Goal: Transaction & Acquisition: Download file/media

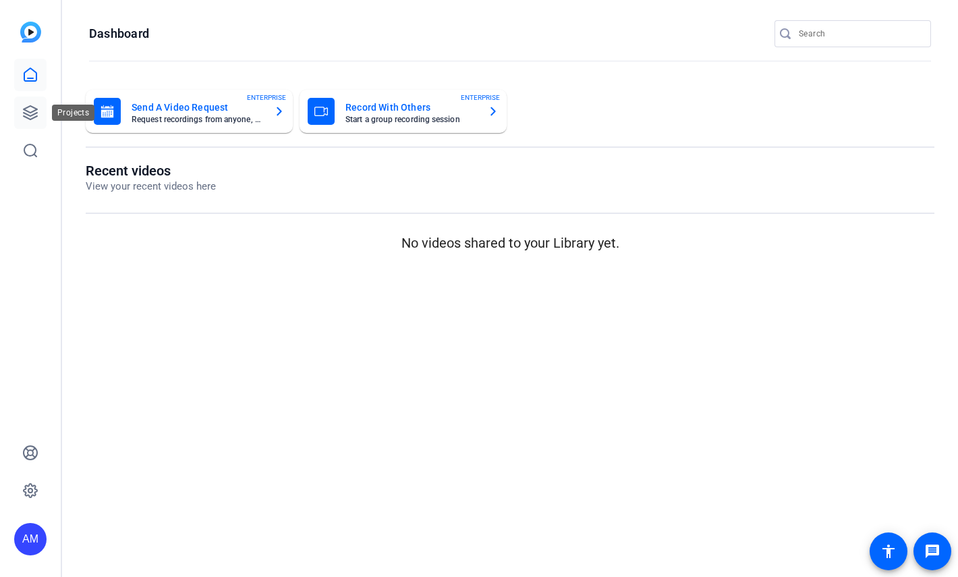
click at [25, 109] on icon at bounding box center [30, 112] width 13 height 13
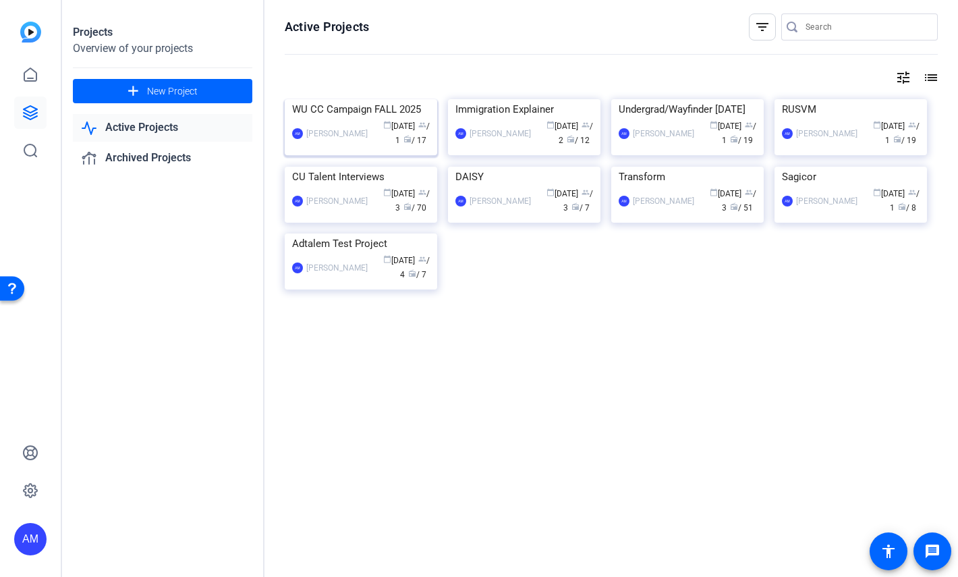
click at [360, 119] on div "WU CC Campaign FALL 2025" at bounding box center [361, 109] width 138 height 20
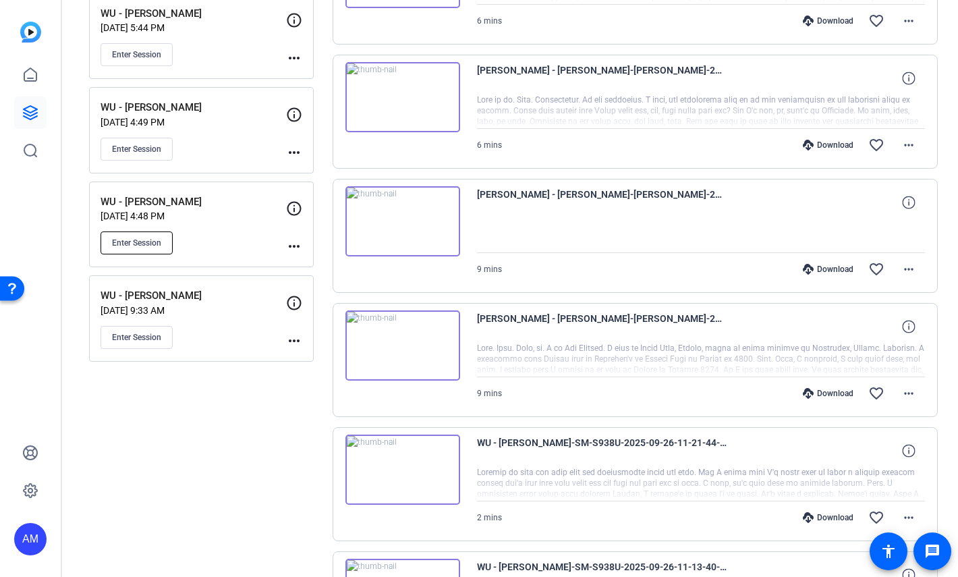
scroll to position [494, 0]
click at [142, 246] on span "Enter Session" at bounding box center [136, 243] width 49 height 11
click at [148, 146] on span "Enter Session" at bounding box center [136, 149] width 49 height 11
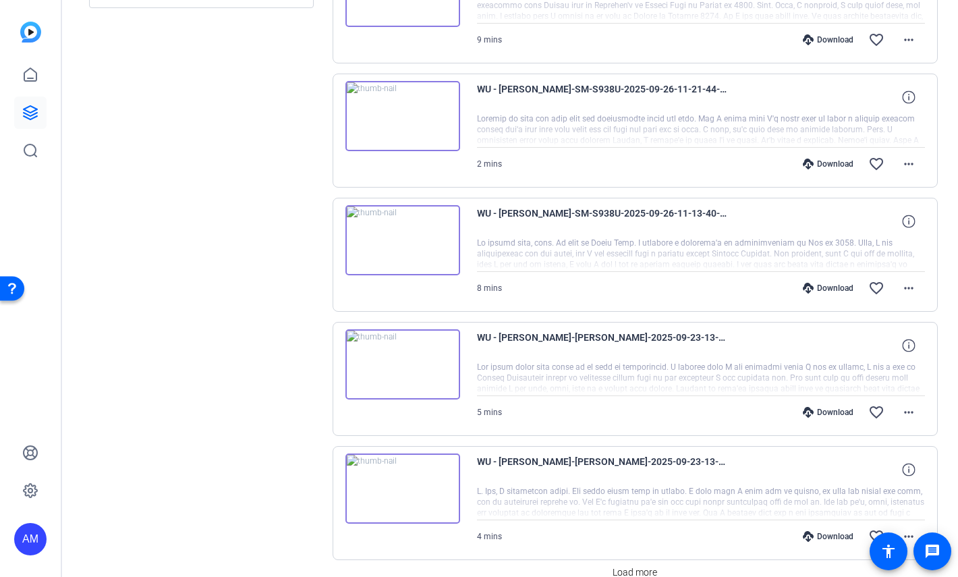
scroll to position [0, 0]
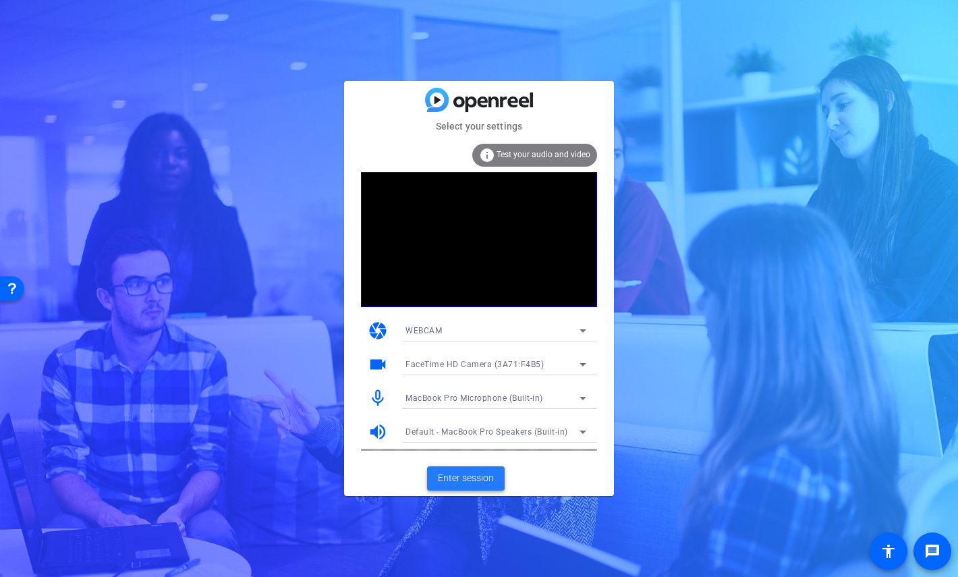
click at [468, 478] on span "Enter session" at bounding box center [466, 478] width 56 height 14
click at [479, 476] on span "Enter session" at bounding box center [466, 478] width 56 height 14
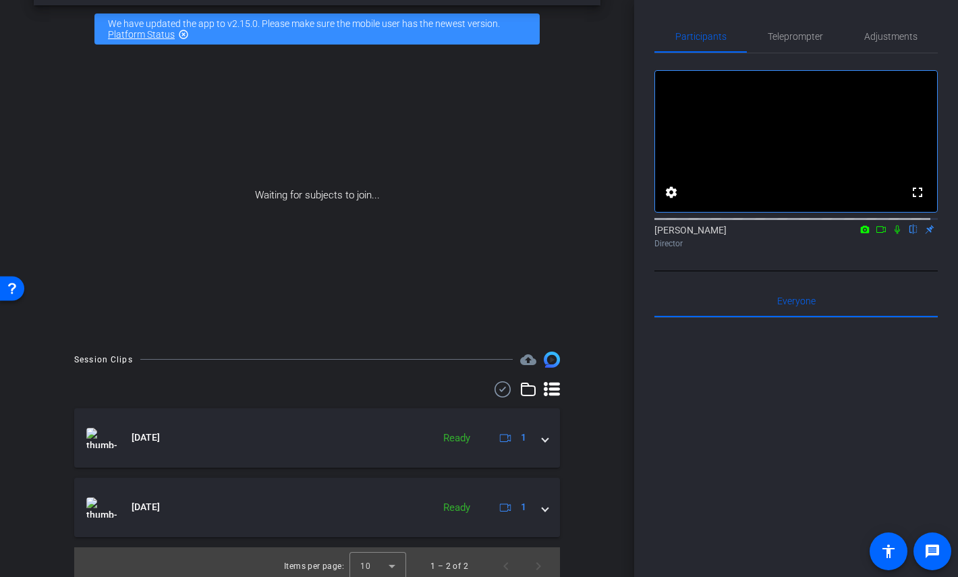
scroll to position [61, 0]
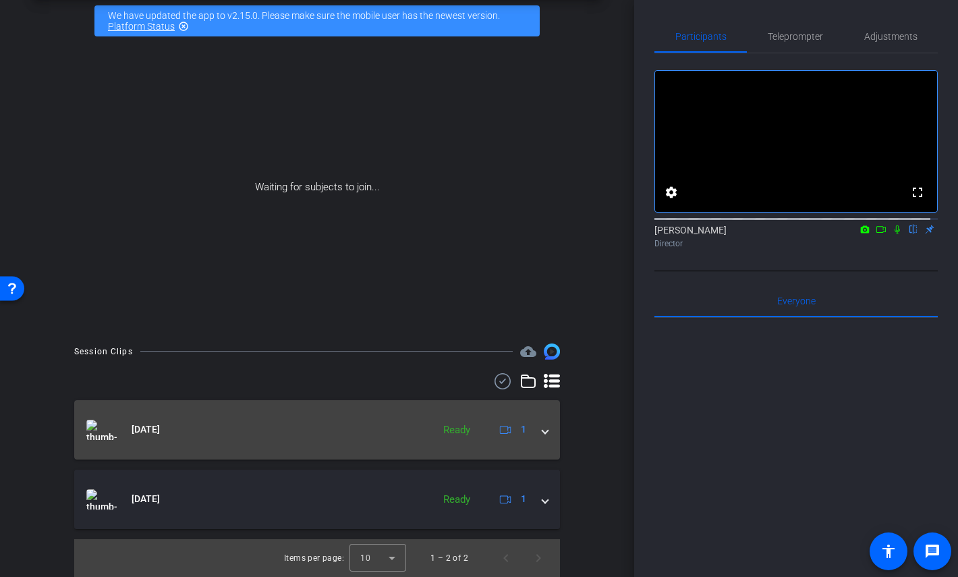
click at [542, 430] on span at bounding box center [544, 429] width 5 height 14
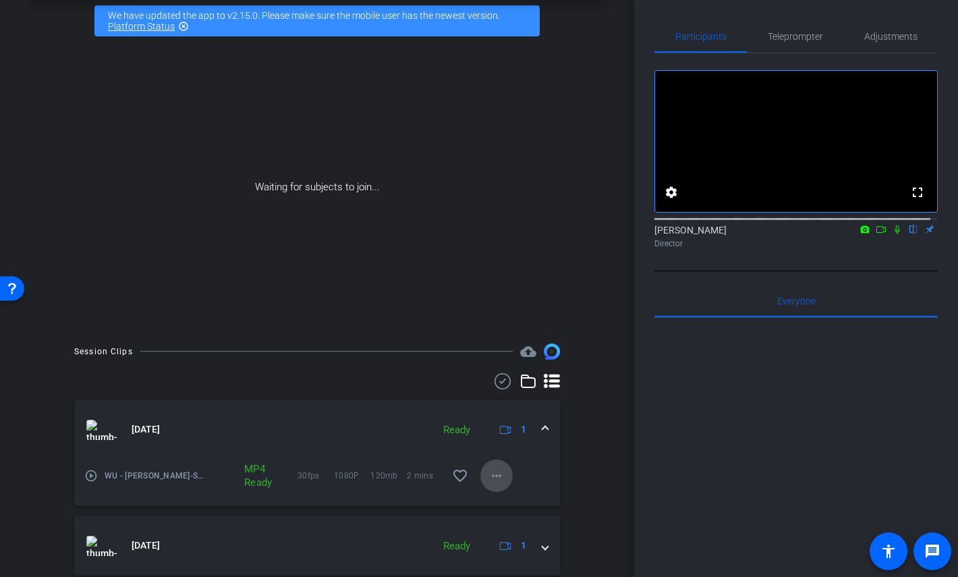
click at [493, 476] on mat-icon "more_horiz" at bounding box center [497, 476] width 16 height 16
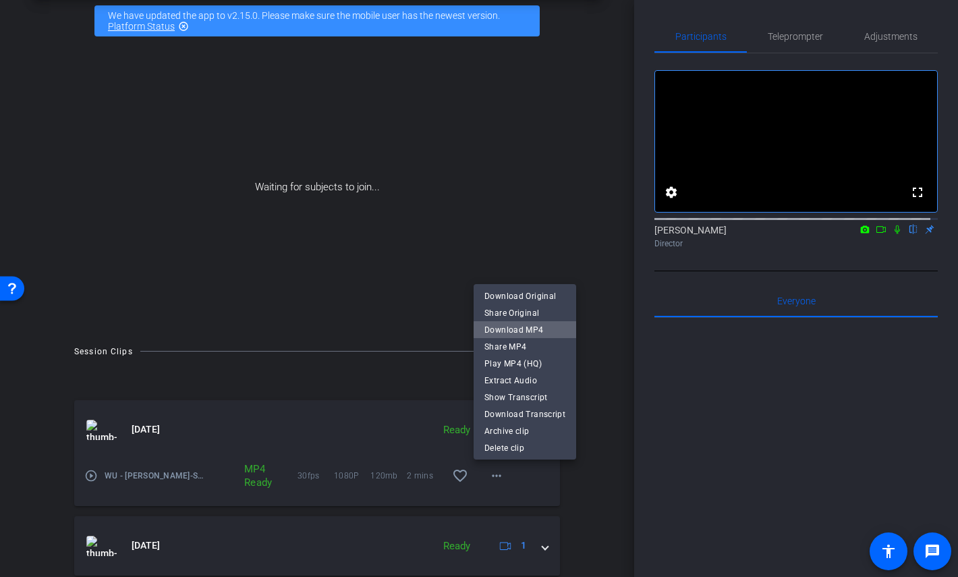
click at [525, 334] on span "Download MP4" at bounding box center [524, 330] width 81 height 16
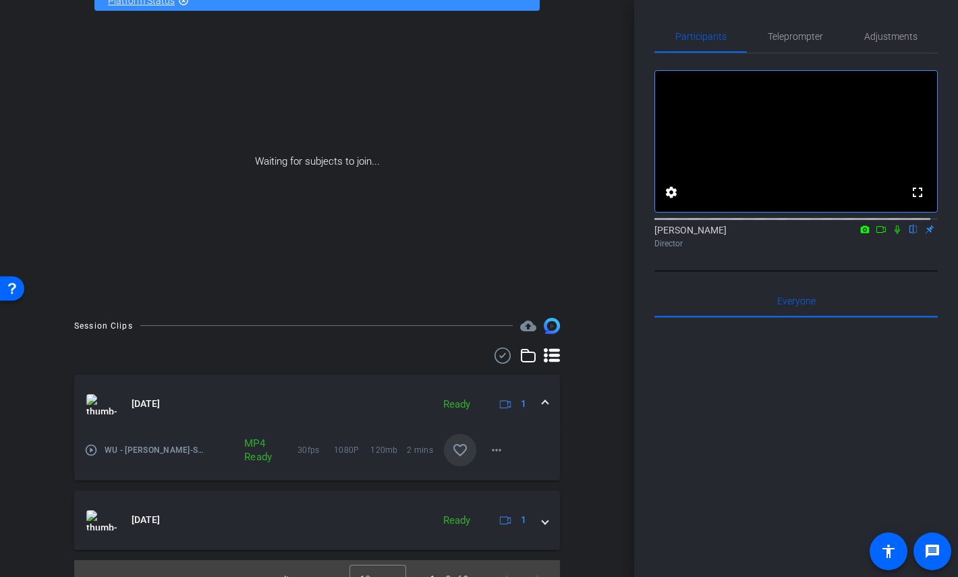
scroll to position [107, 0]
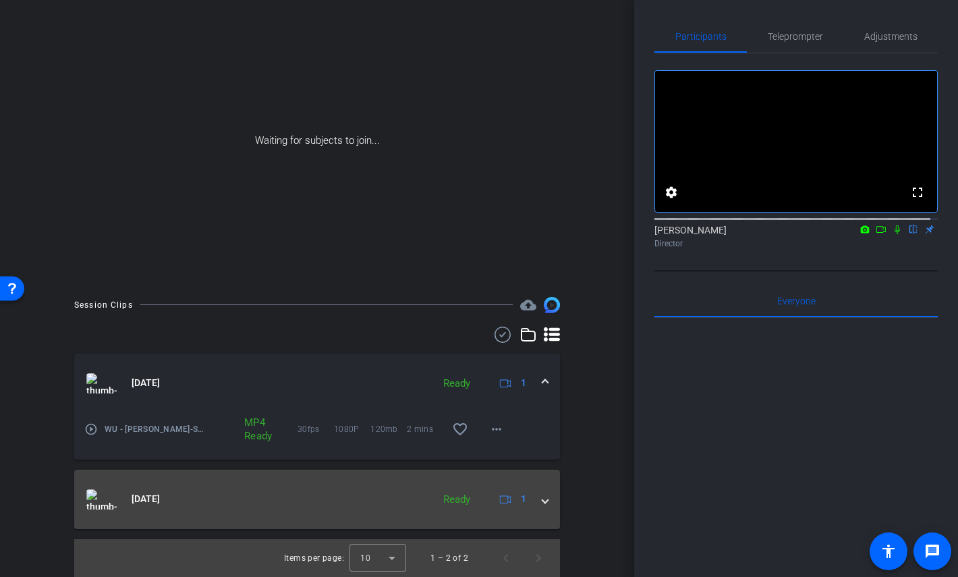
click at [401, 501] on mat-panel-title "Sep 26, 2025" at bounding box center [255, 499] width 339 height 20
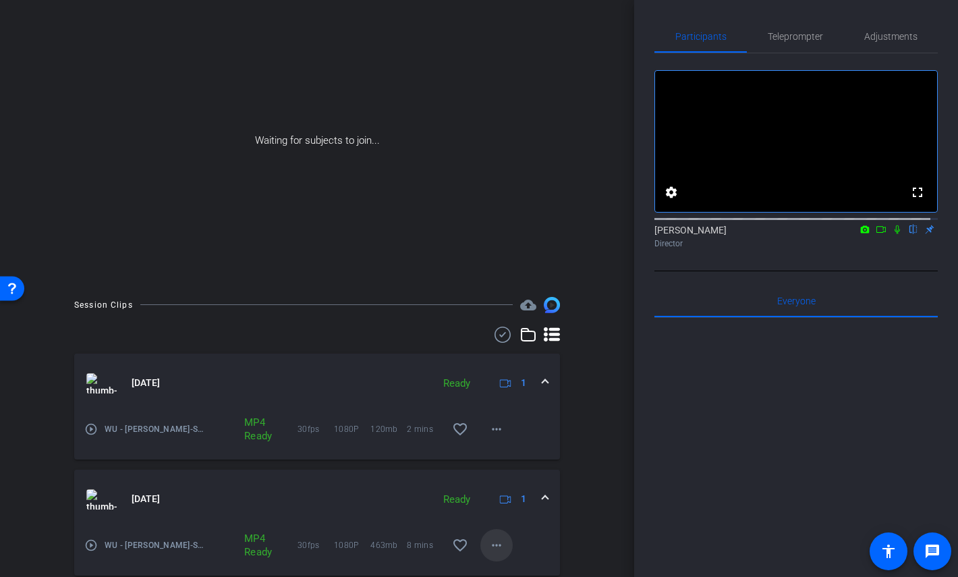
click at [491, 545] on mat-icon "more_horiz" at bounding box center [497, 545] width 16 height 16
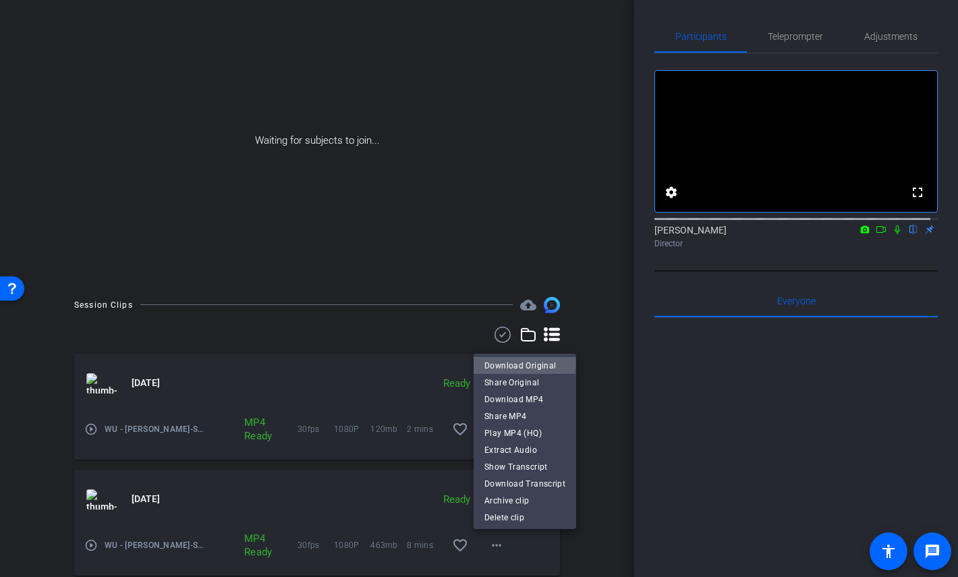
click at [521, 363] on span "Download Original" at bounding box center [524, 366] width 81 height 16
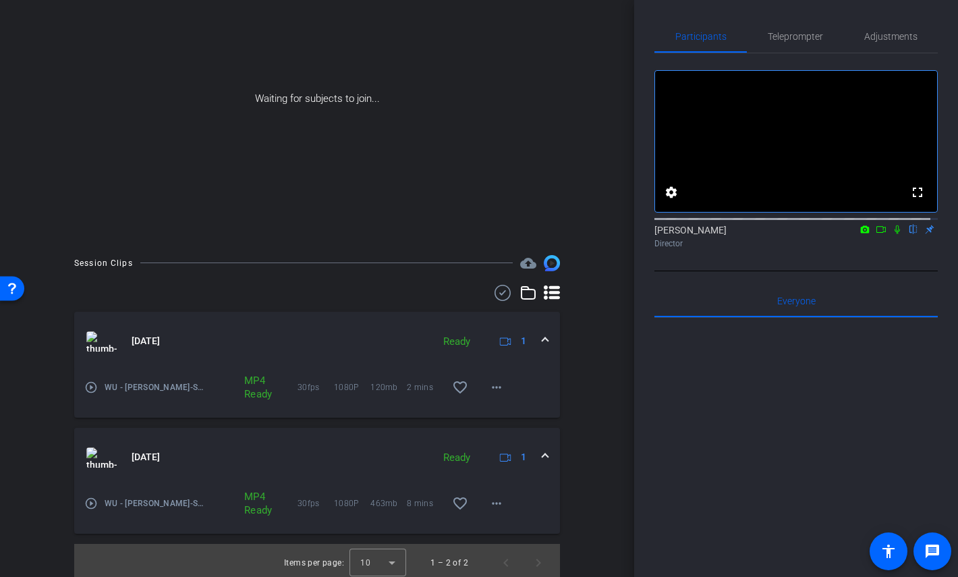
scroll to position [148, 0]
click at [495, 392] on mat-icon "more_horiz" at bounding box center [497, 388] width 16 height 16
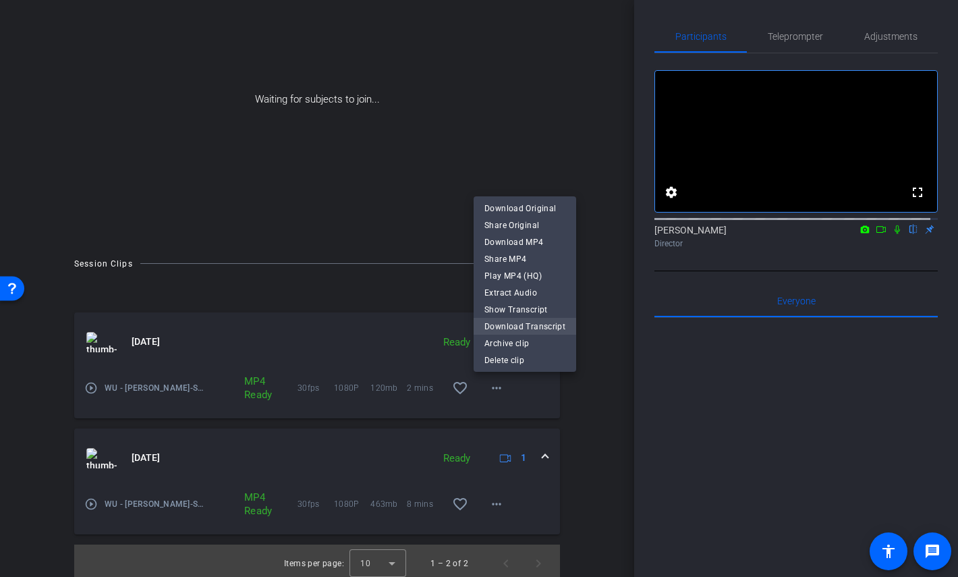
click at [517, 323] on span "Download Transcript" at bounding box center [524, 326] width 81 height 16
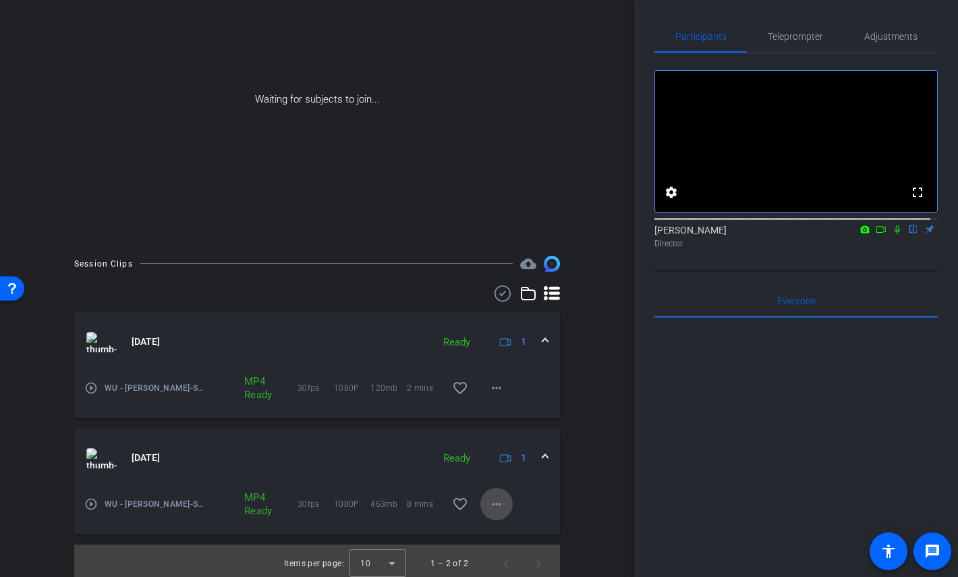
click at [489, 505] on mat-icon "more_horiz" at bounding box center [497, 504] width 16 height 16
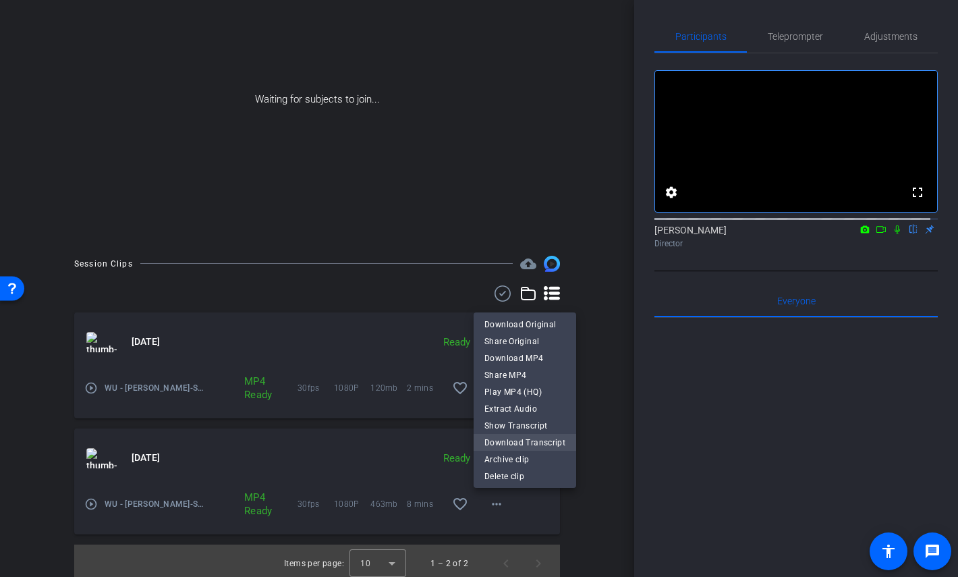
click at [524, 438] on span "Download Transcript" at bounding box center [524, 443] width 81 height 16
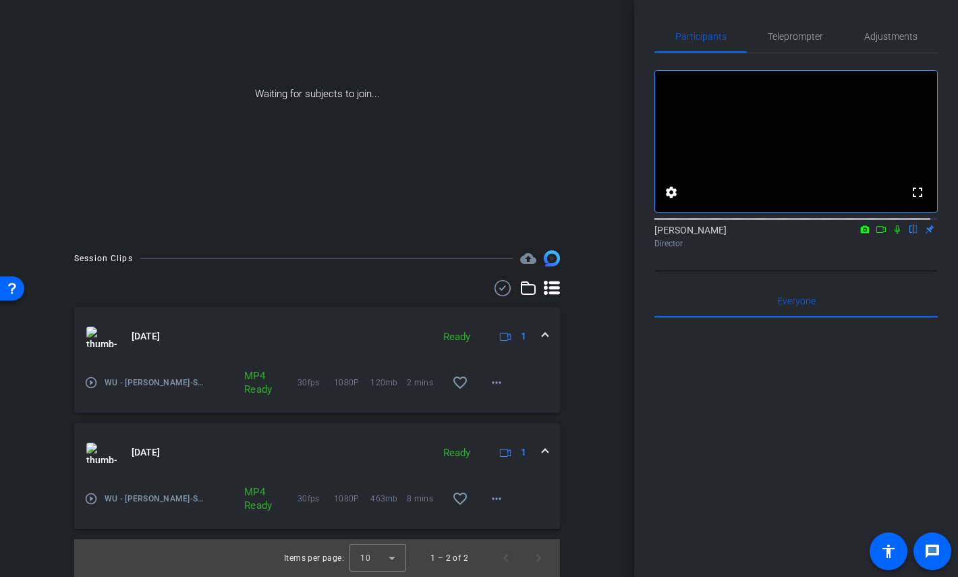
scroll to position [0, 0]
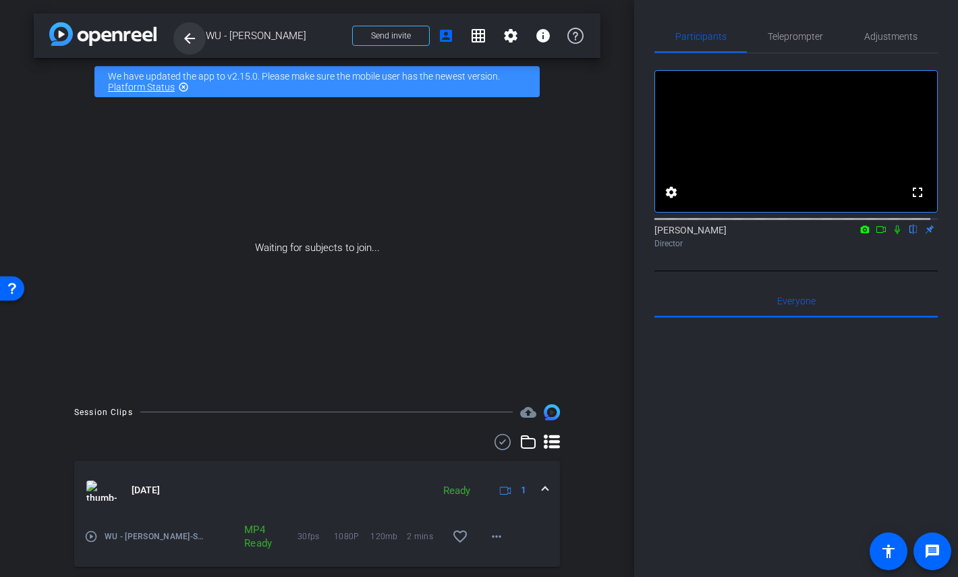
click at [192, 41] on mat-icon "arrow_back" at bounding box center [190, 38] width 16 height 16
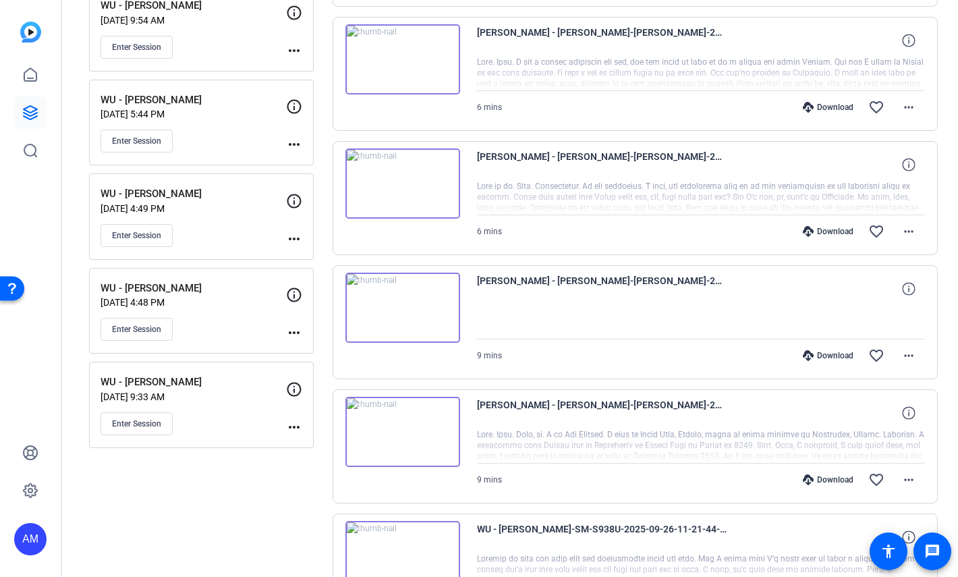
scroll to position [478, 0]
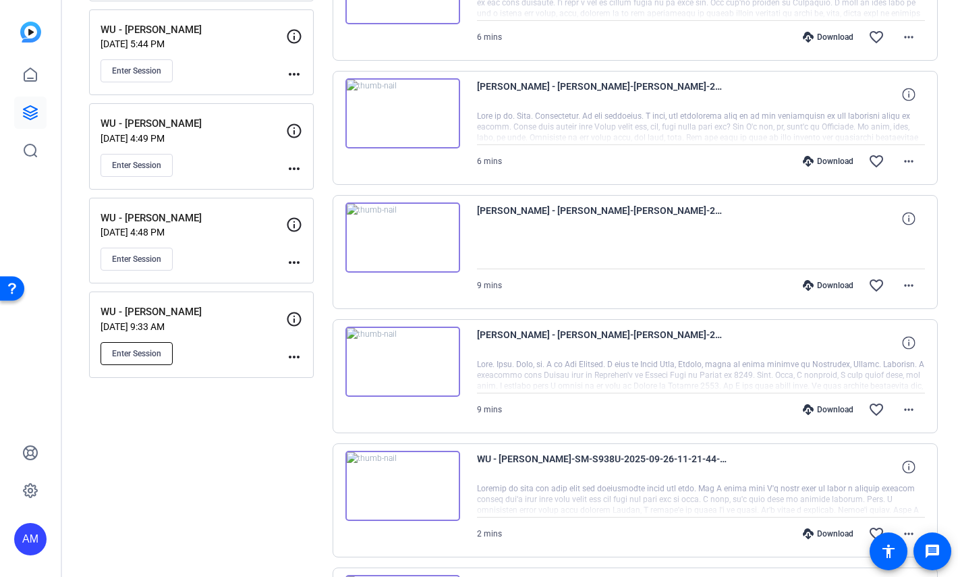
click at [150, 356] on span "Enter Session" at bounding box center [136, 353] width 49 height 11
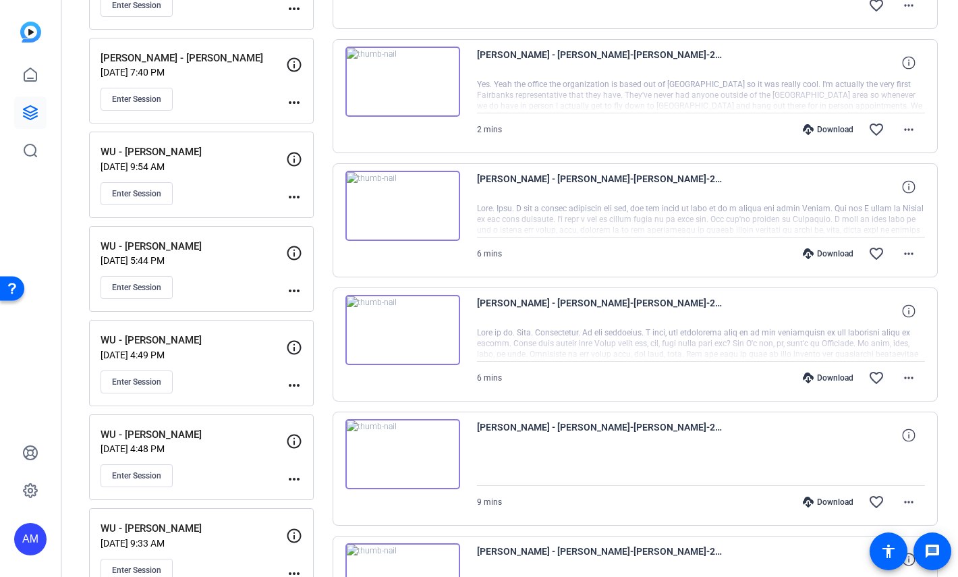
scroll to position [259, 0]
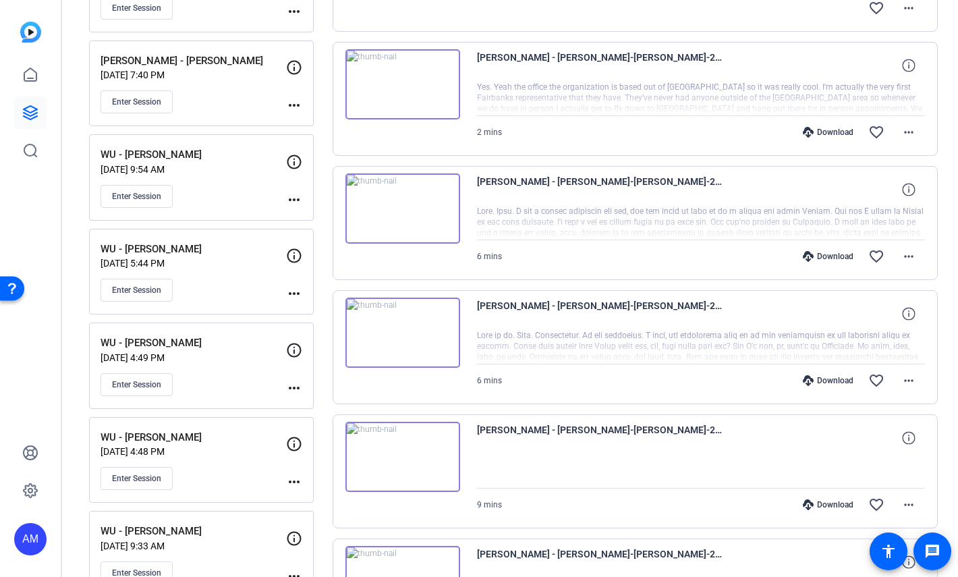
click at [300, 100] on mat-icon "more_horiz" at bounding box center [294, 105] width 16 height 16
click at [292, 67] on div at bounding box center [479, 288] width 958 height 577
click at [295, 67] on icon at bounding box center [294, 67] width 16 height 16
click at [296, 108] on mat-icon "more_horiz" at bounding box center [294, 105] width 16 height 16
click at [303, 120] on span "Edit Session" at bounding box center [327, 125] width 61 height 16
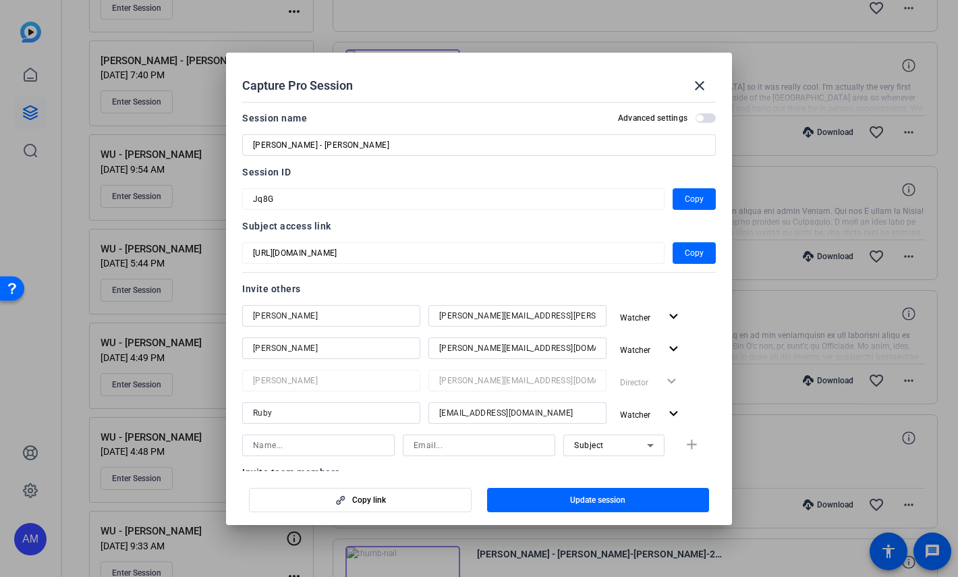
click at [315, 144] on input "WU - Ann Dulaney" at bounding box center [479, 145] width 452 height 16
type input "[PERSON_NAME] - [PERSON_NAME]"
click at [594, 495] on span "Update session" at bounding box center [597, 500] width 55 height 11
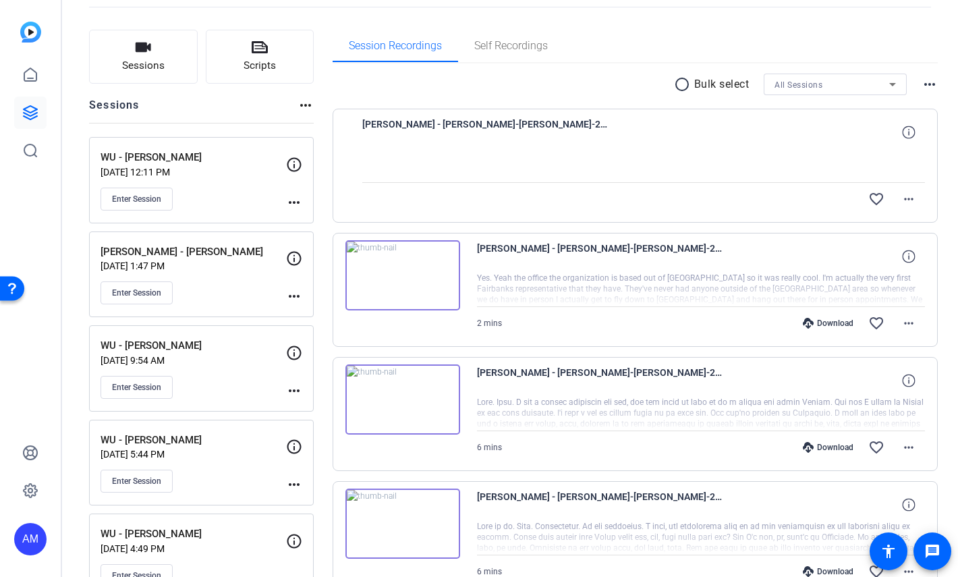
scroll to position [65, 0]
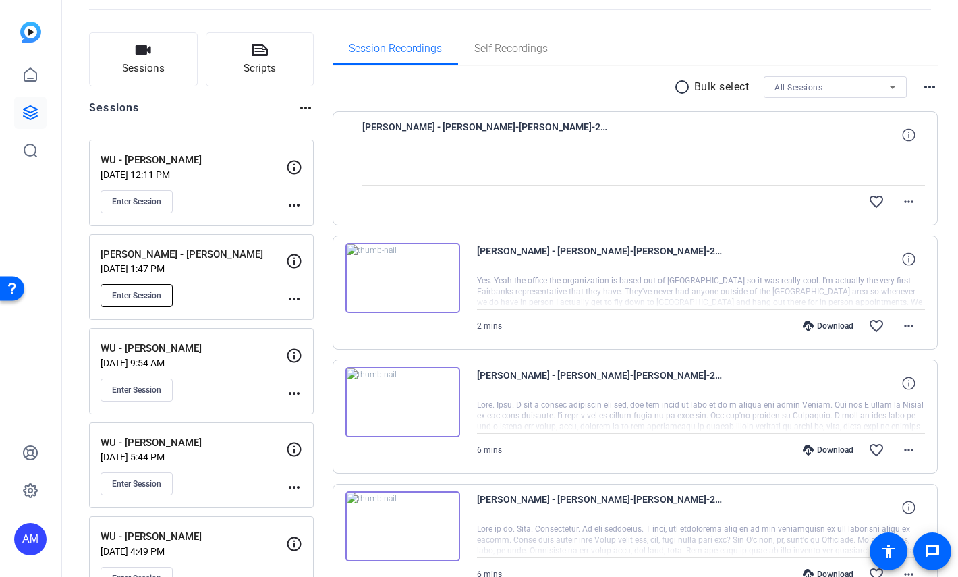
click at [139, 300] on span "Enter Session" at bounding box center [136, 295] width 49 height 11
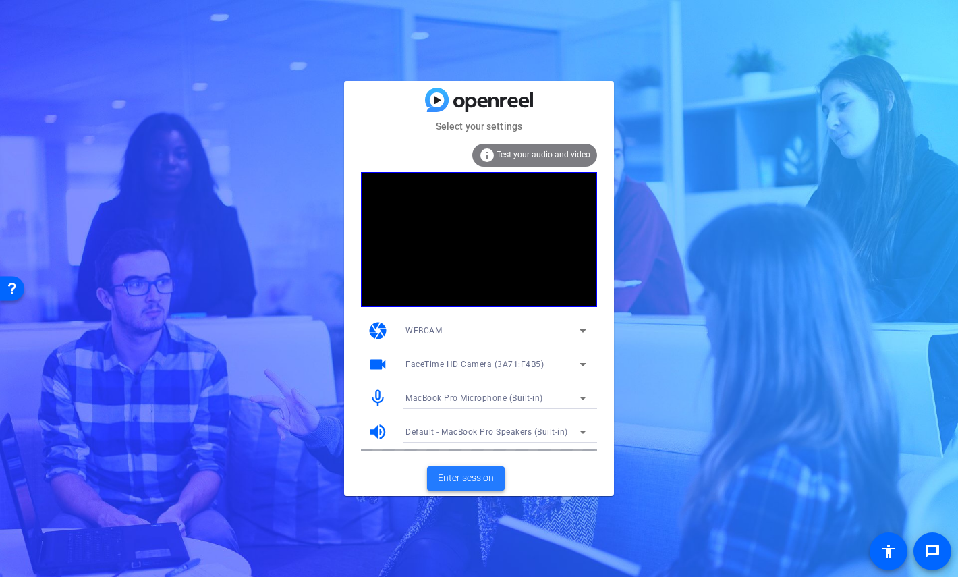
click at [463, 484] on span "Enter session" at bounding box center [466, 478] width 56 height 14
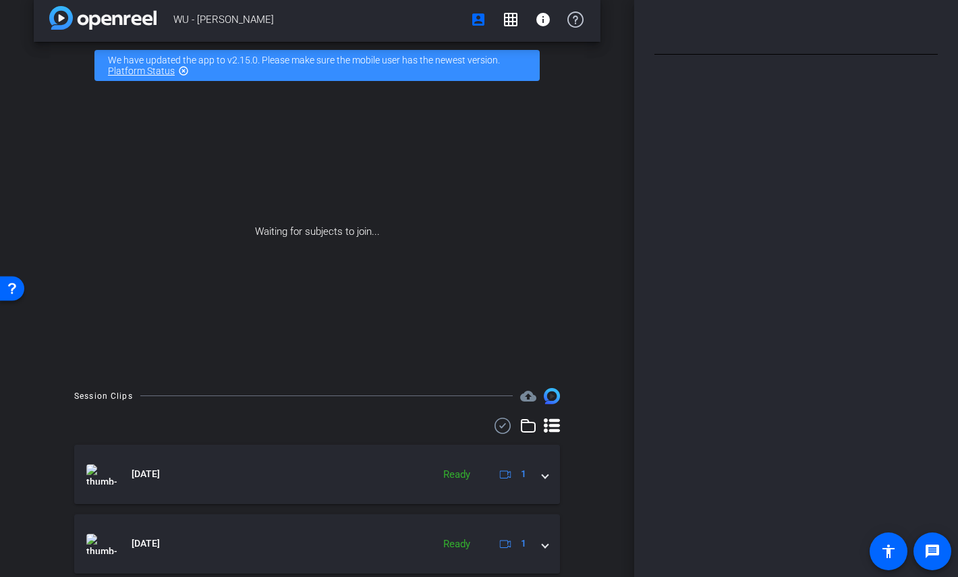
scroll to position [200, 0]
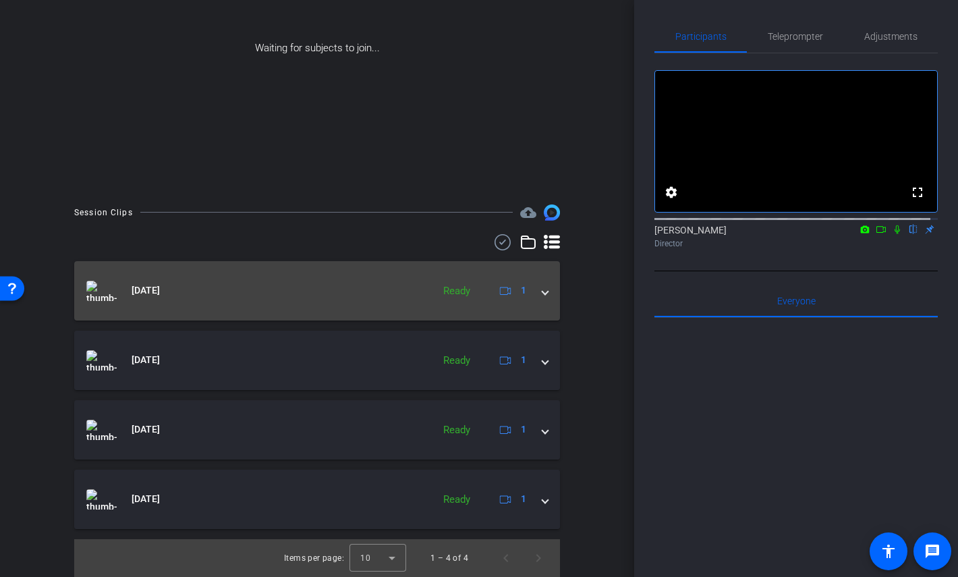
click at [542, 289] on span at bounding box center [544, 290] width 5 height 14
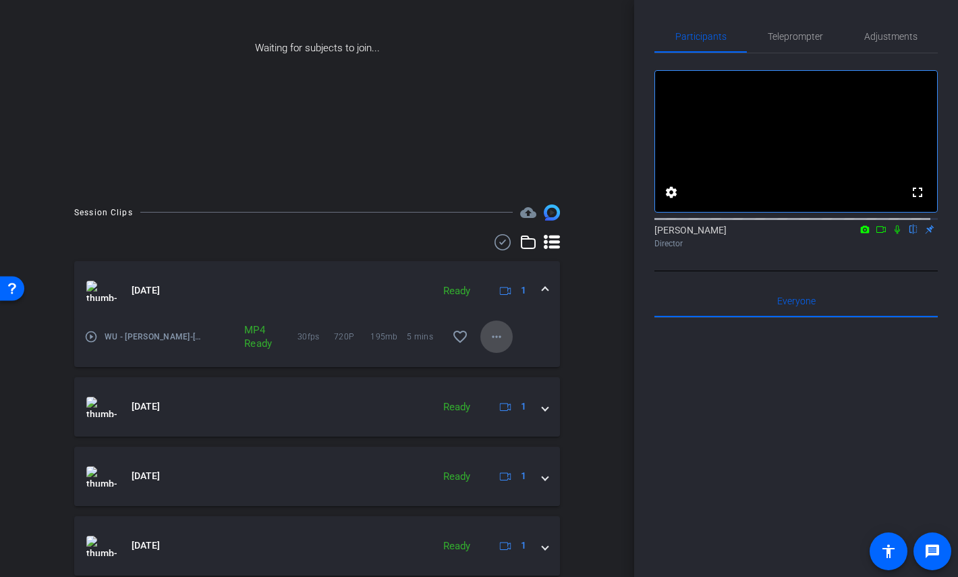
click at [489, 334] on mat-icon "more_horiz" at bounding box center [497, 337] width 16 height 16
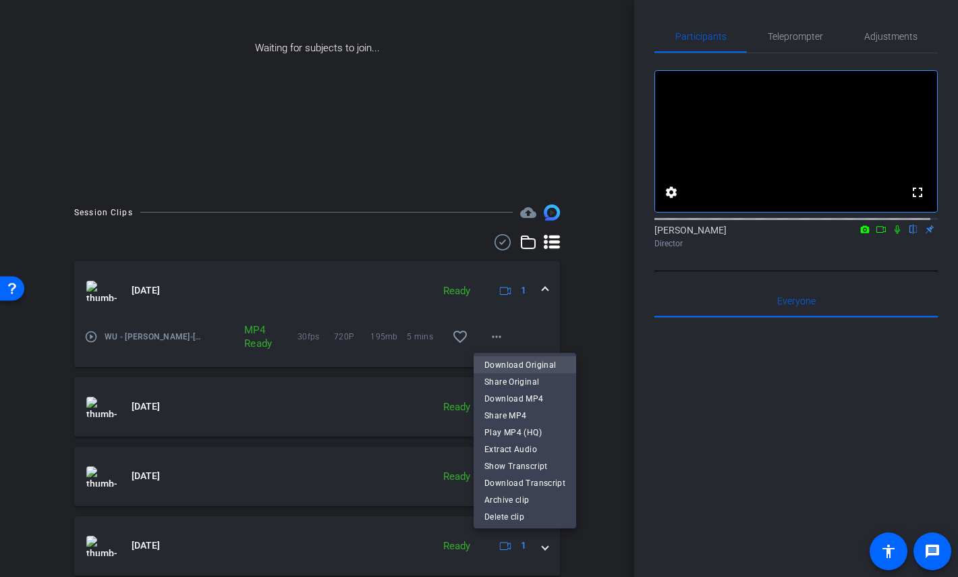
click at [493, 362] on span "Download Original" at bounding box center [524, 365] width 81 height 16
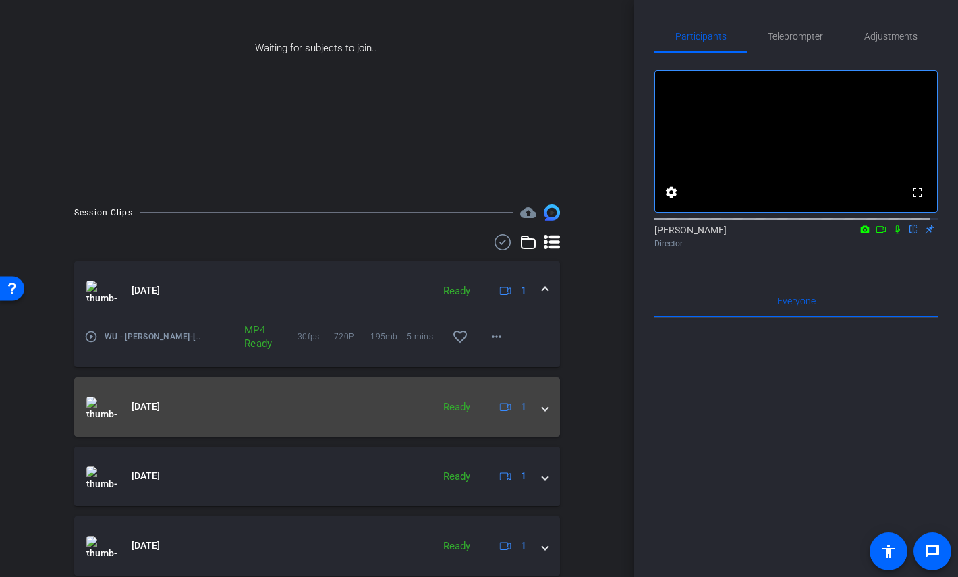
click at [503, 420] on mat-expansion-panel-header "Sep 23, 2025 Ready 1" at bounding box center [317, 406] width 486 height 59
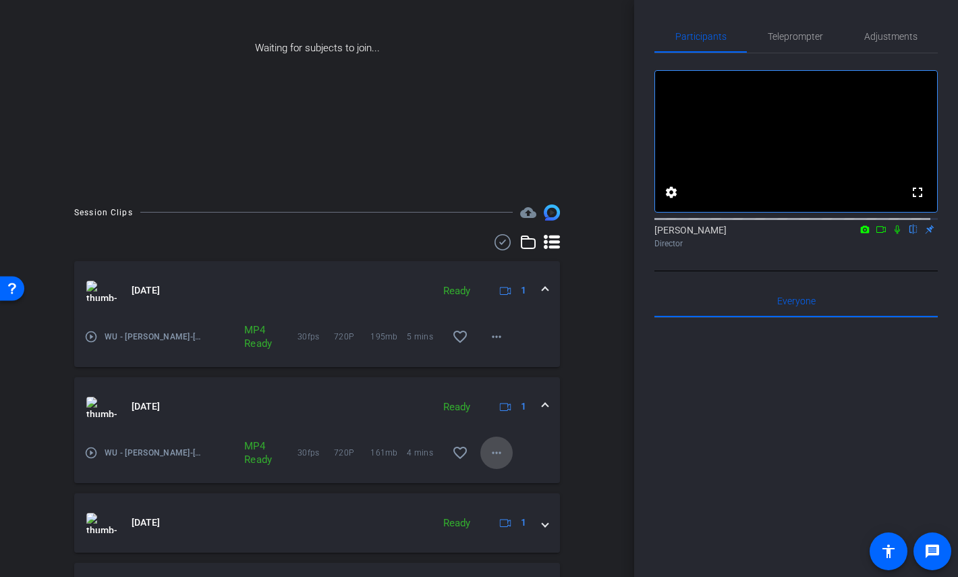
click at [495, 454] on mat-icon "more_horiz" at bounding box center [497, 453] width 16 height 16
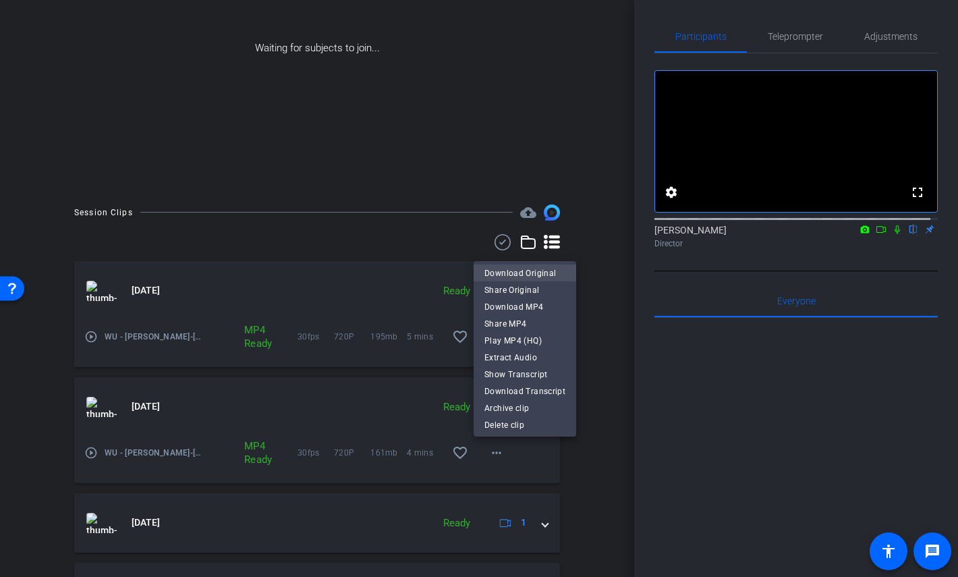
click at [531, 270] on span "Download Original" at bounding box center [524, 273] width 81 height 16
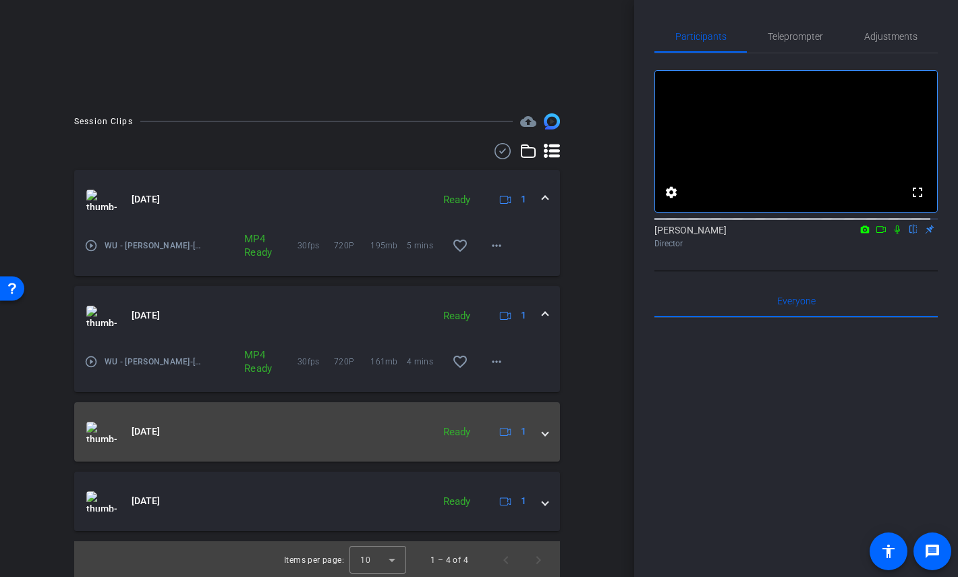
scroll to position [290, 0]
click at [410, 433] on mat-panel-title "Sep 23, 2025" at bounding box center [255, 432] width 339 height 20
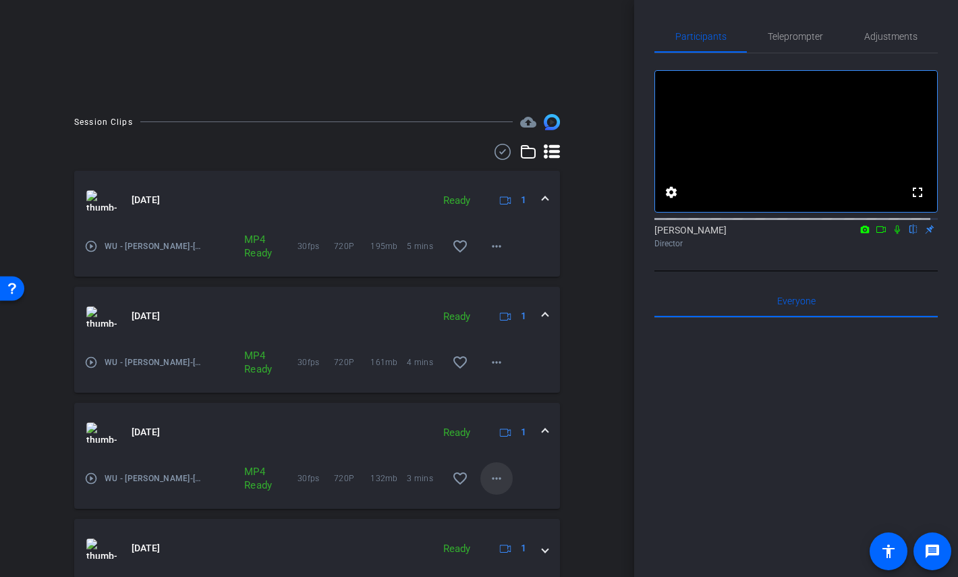
click at [491, 474] on mat-icon "more_horiz" at bounding box center [497, 478] width 16 height 16
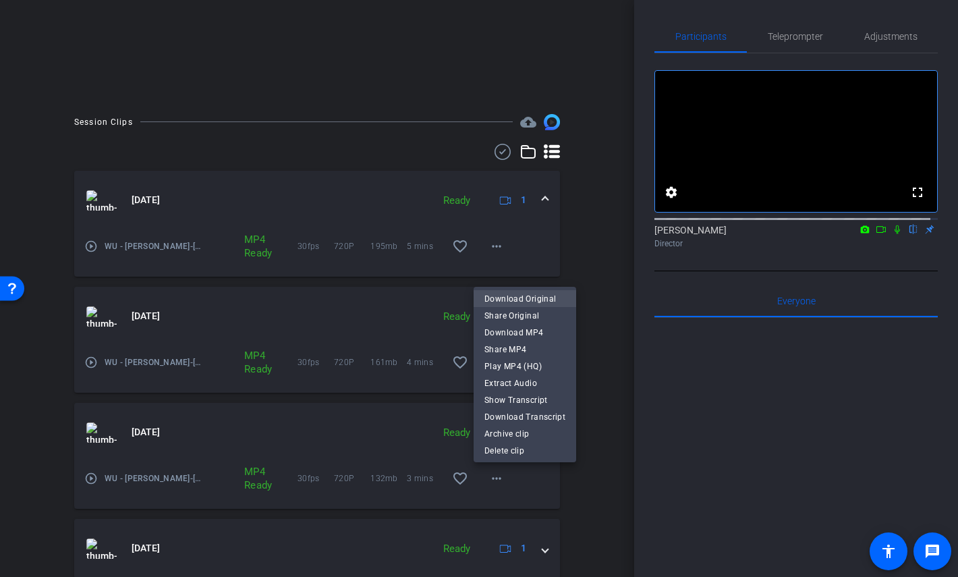
click at [515, 300] on span "Download Original" at bounding box center [524, 299] width 81 height 16
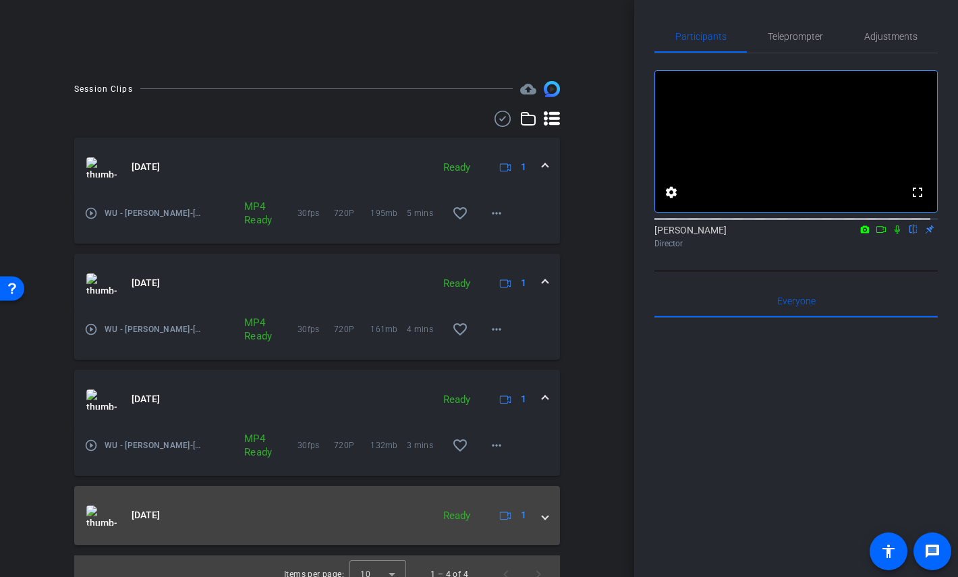
scroll to position [325, 0]
click at [541, 511] on mat-expansion-panel-header "Sep 23, 2025 Ready 1" at bounding box center [317, 513] width 486 height 59
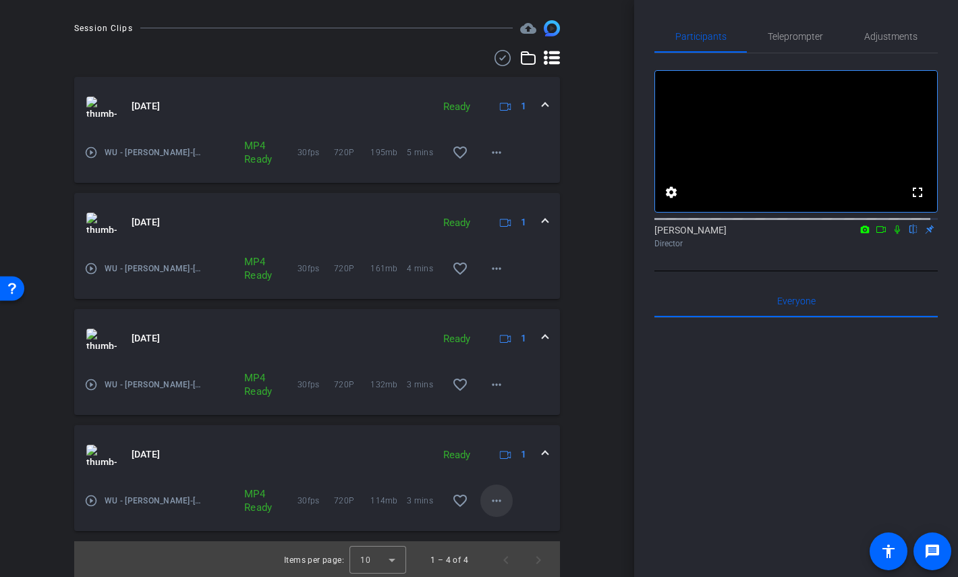
scroll to position [386, 0]
click at [492, 497] on mat-icon "more_horiz" at bounding box center [497, 499] width 16 height 16
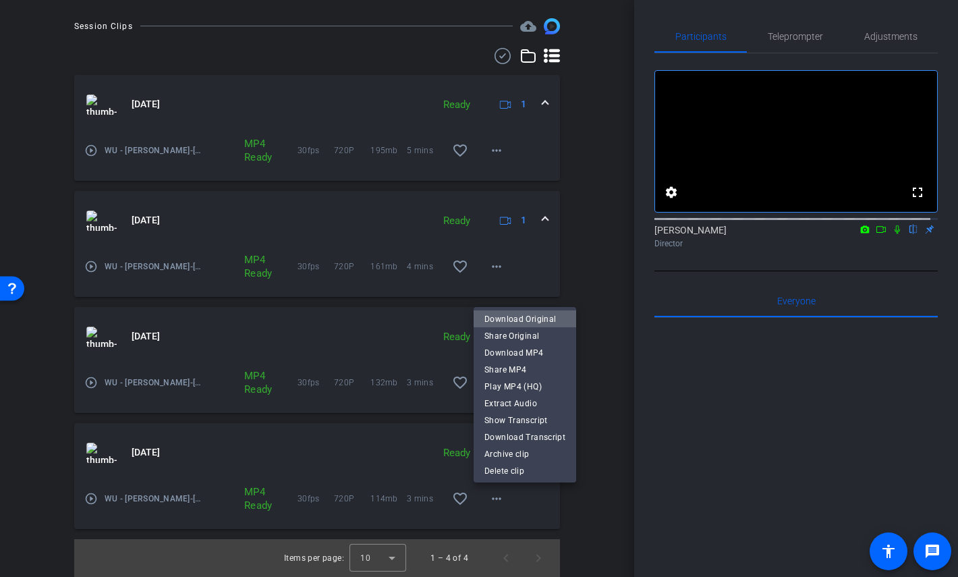
click at [533, 316] on span "Download Original" at bounding box center [524, 319] width 81 height 16
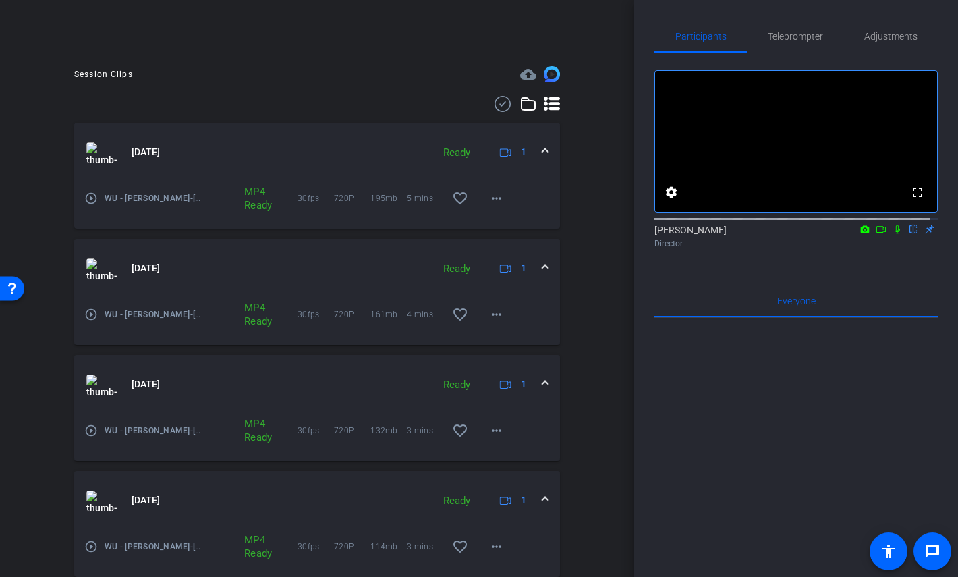
scroll to position [302, 0]
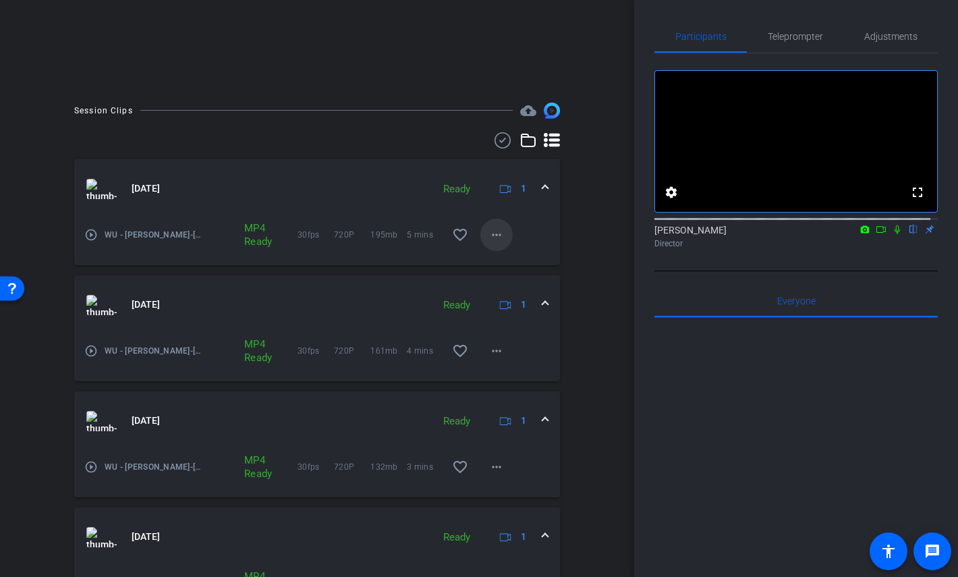
click at [496, 231] on mat-icon "more_horiz" at bounding box center [497, 235] width 16 height 16
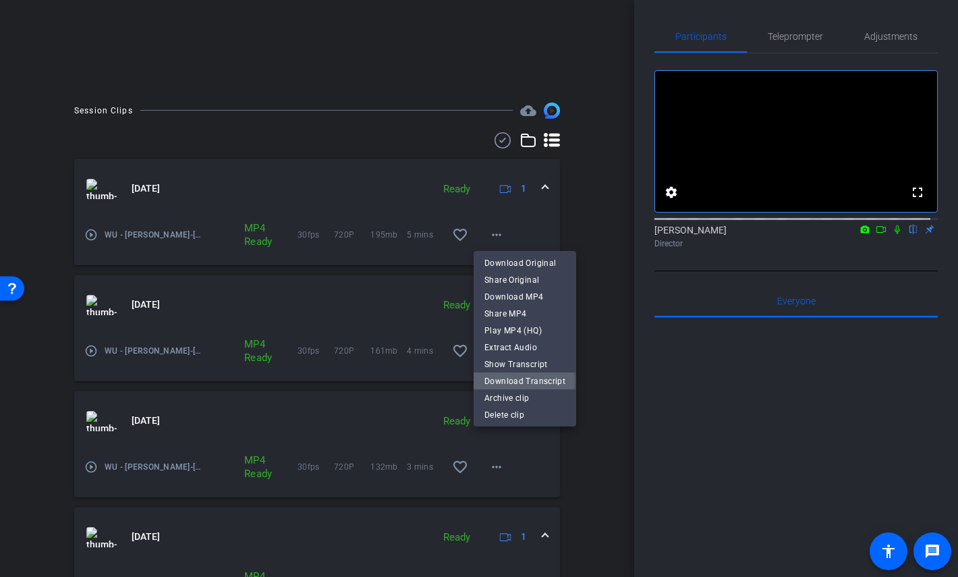
click at [524, 381] on span "Download Transcript" at bounding box center [524, 381] width 81 height 16
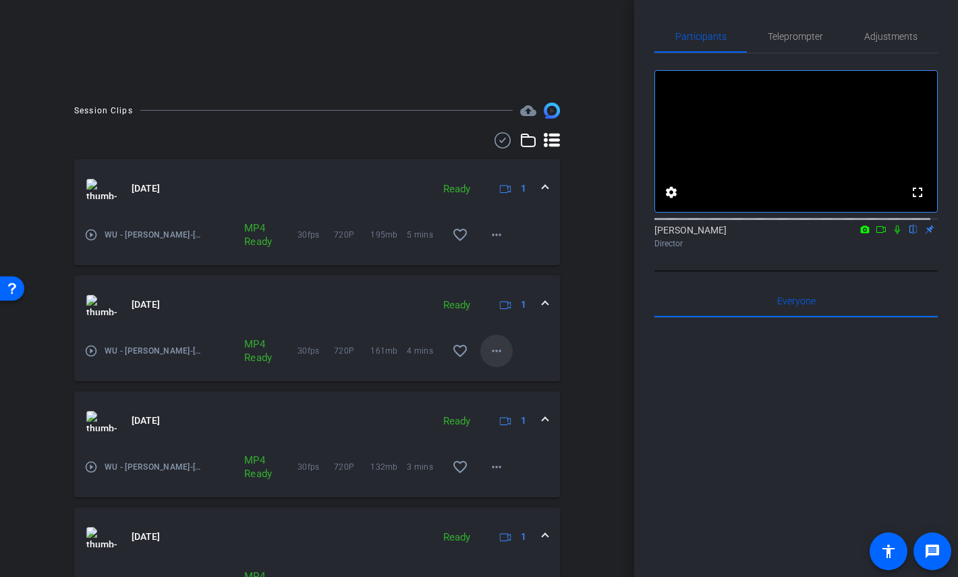
click at [489, 342] on span at bounding box center [496, 351] width 32 height 32
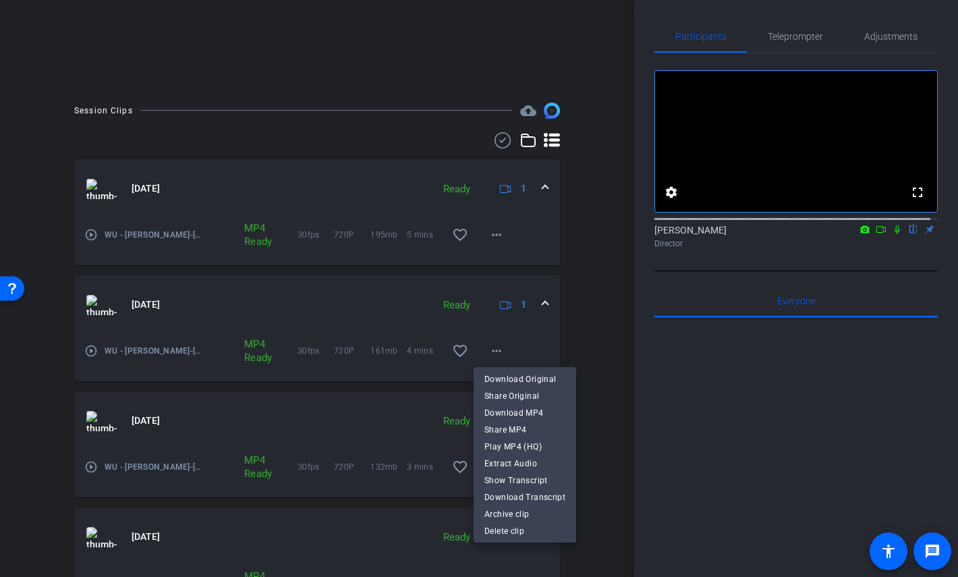
drag, startPoint x: 502, startPoint y: 375, endPoint x: 514, endPoint y: 308, distance: 67.9
click at [514, 308] on div "Download Original Share Original Download MP4 Share MP4 Play MP4 (HQ) Extract A…" at bounding box center [479, 288] width 958 height 577
click at [542, 495] on span "Download Transcript" at bounding box center [524, 497] width 81 height 16
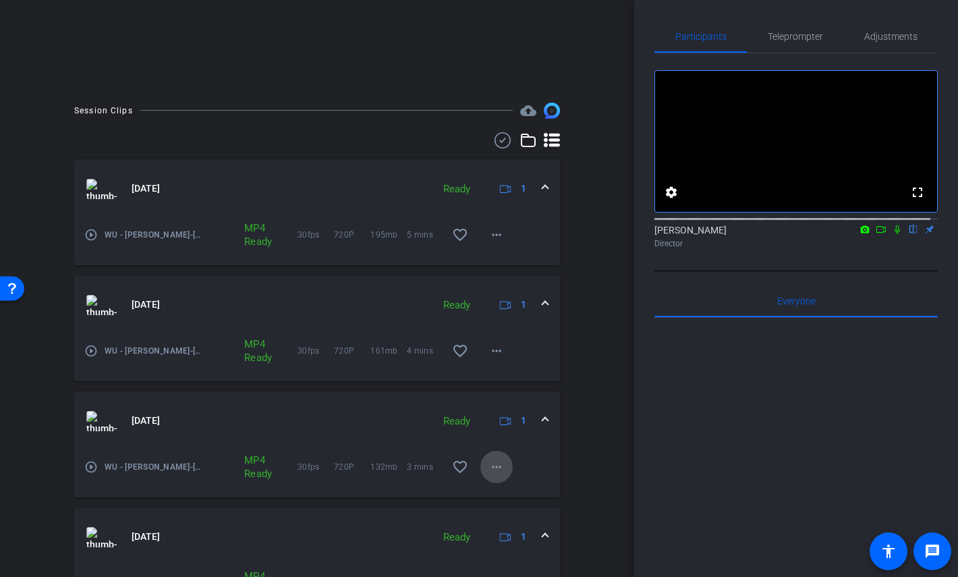
click at [491, 470] on mat-icon "more_horiz" at bounding box center [497, 467] width 16 height 16
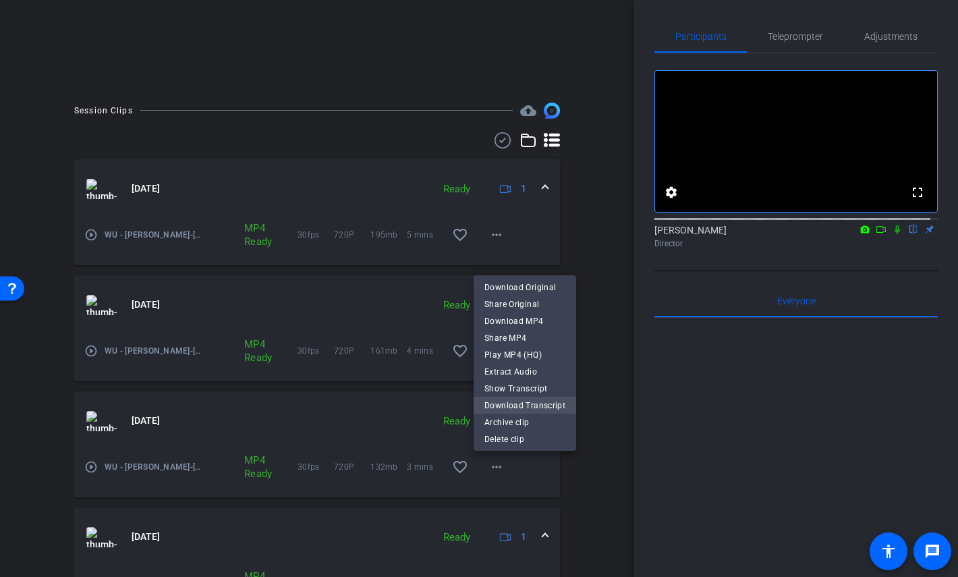
click at [524, 410] on span "Download Transcript" at bounding box center [524, 405] width 81 height 16
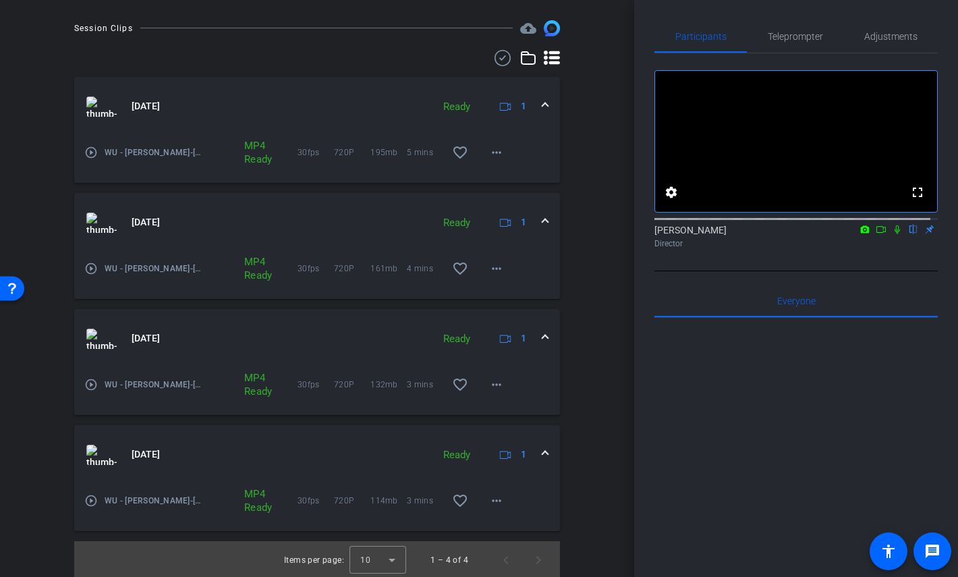
scroll to position [383, 0]
click at [495, 499] on mat-icon "more_horiz" at bounding box center [497, 501] width 16 height 16
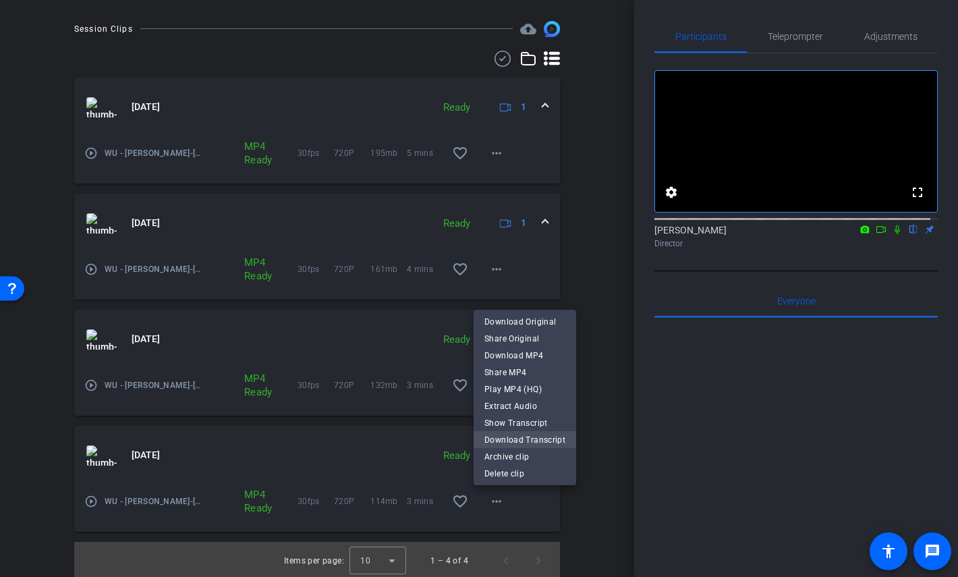
click at [541, 441] on span "Download Transcript" at bounding box center [524, 440] width 81 height 16
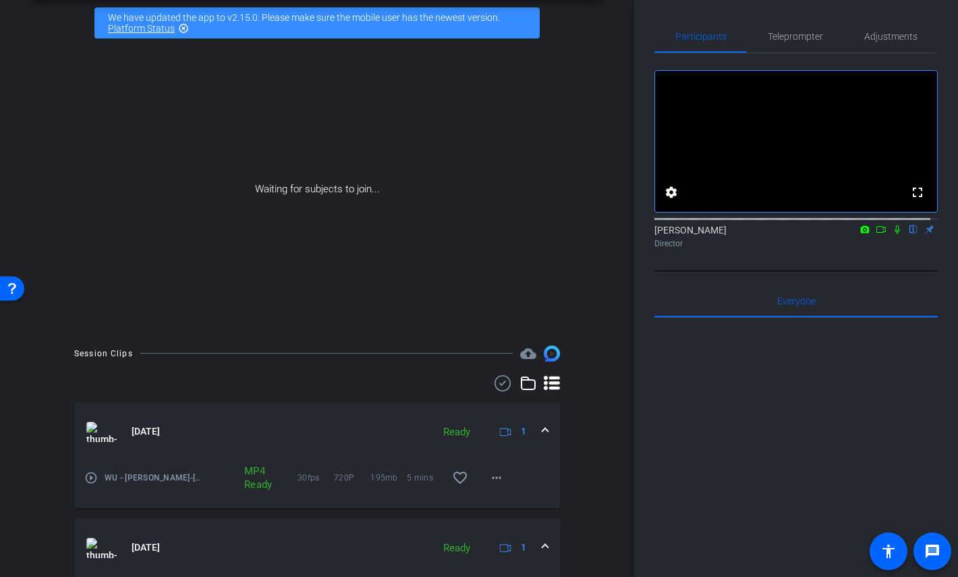
scroll to position [0, 0]
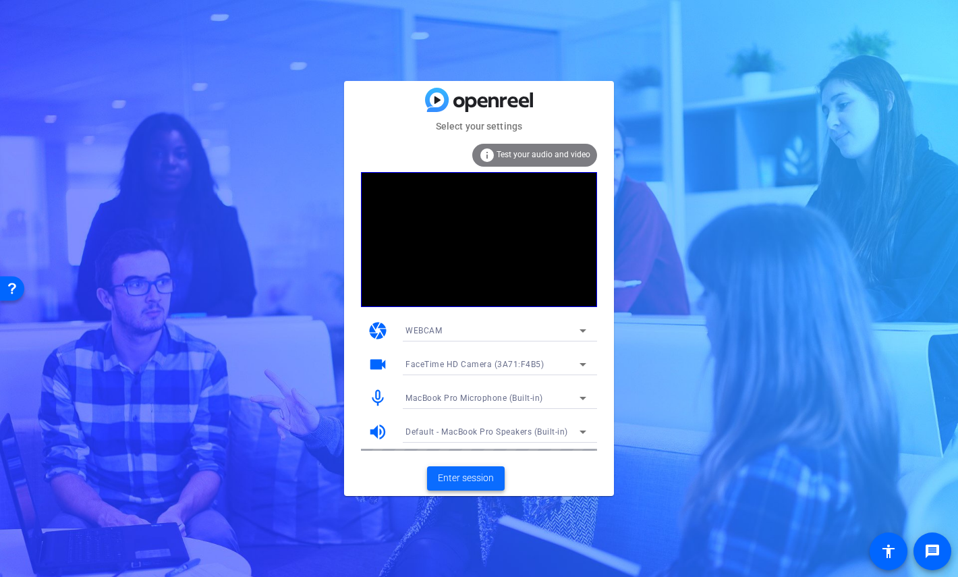
click at [476, 478] on span "Enter session" at bounding box center [466, 478] width 56 height 14
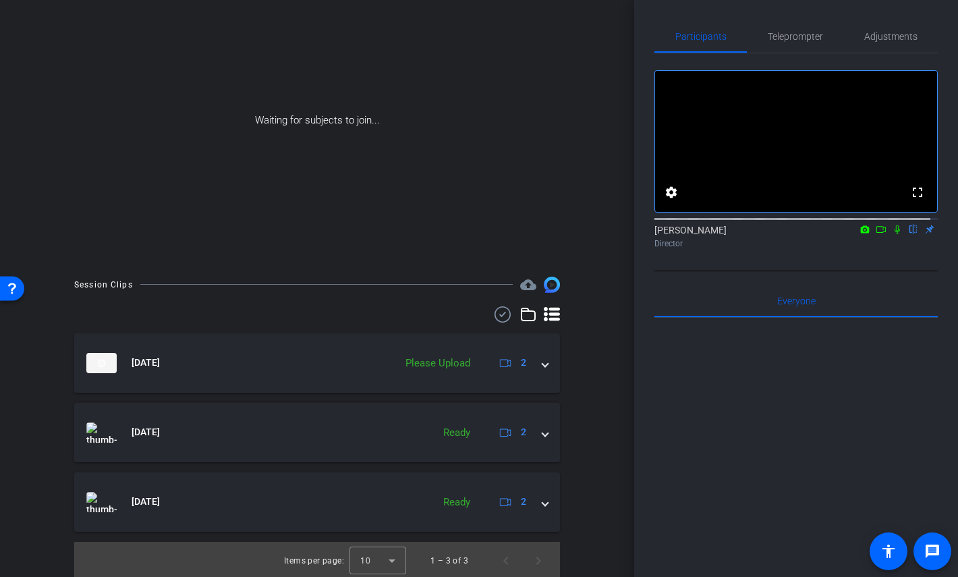
scroll to position [130, 0]
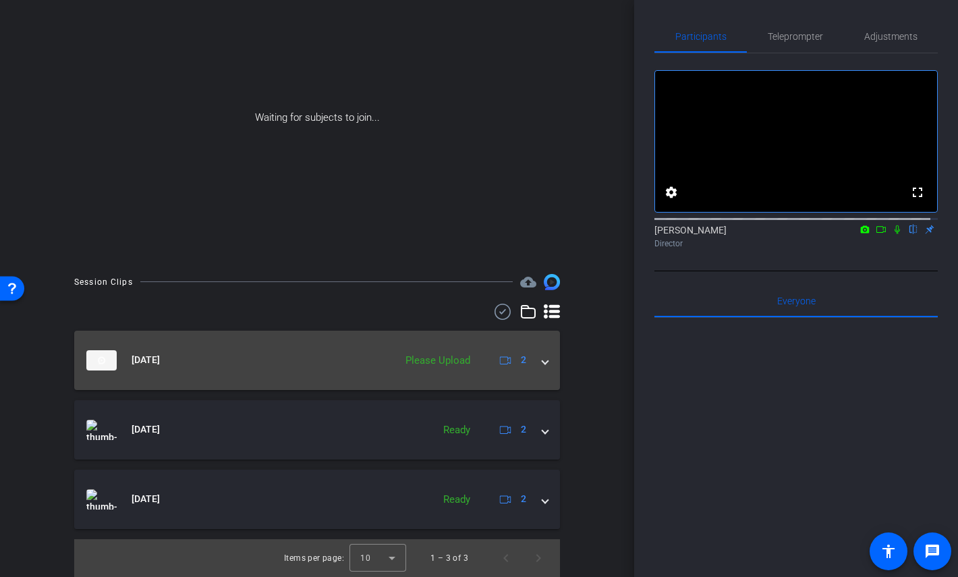
click at [533, 359] on div "[DATE] Please Upload 2" at bounding box center [314, 360] width 456 height 20
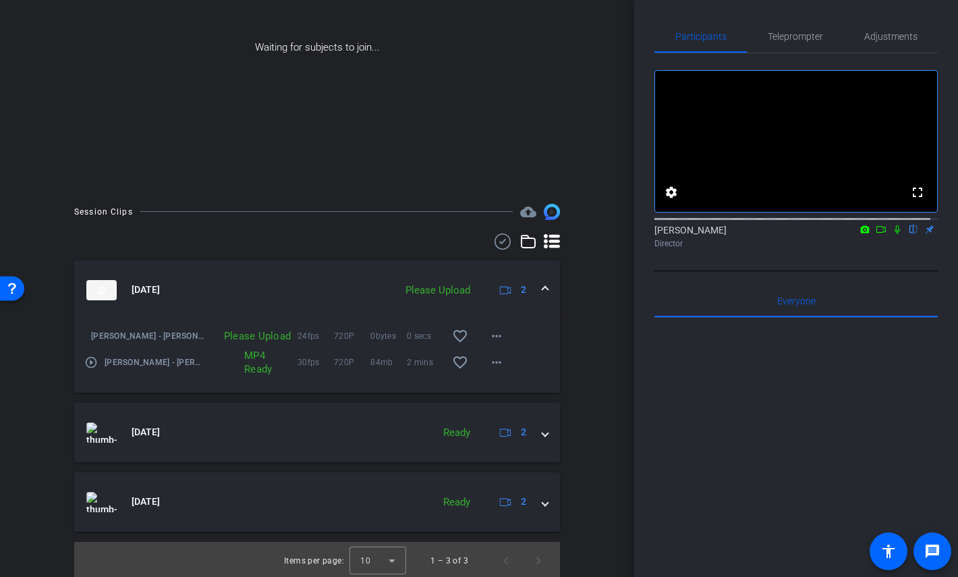
click at [434, 289] on div "Please Upload" at bounding box center [438, 291] width 78 height 16
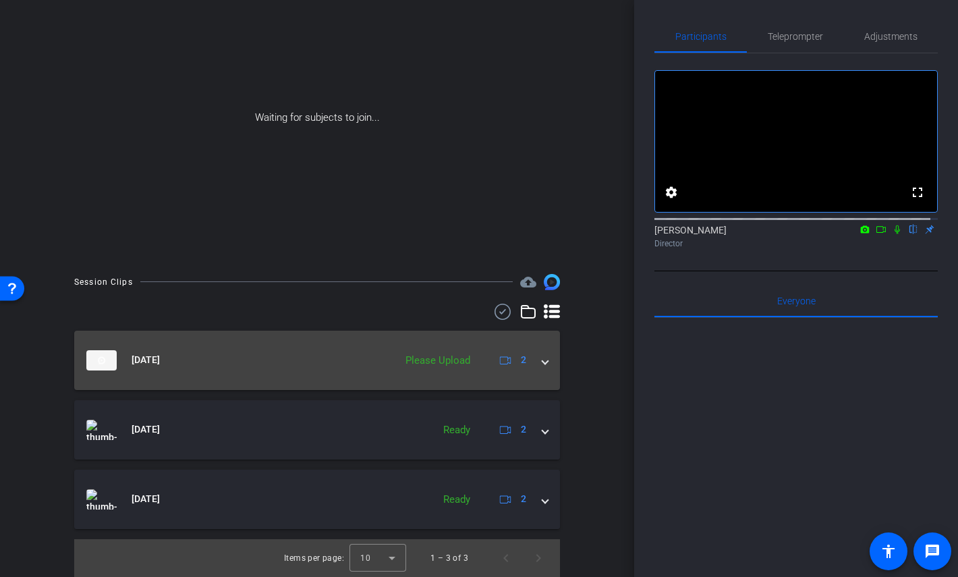
click at [445, 355] on div "Please Upload" at bounding box center [438, 361] width 78 height 16
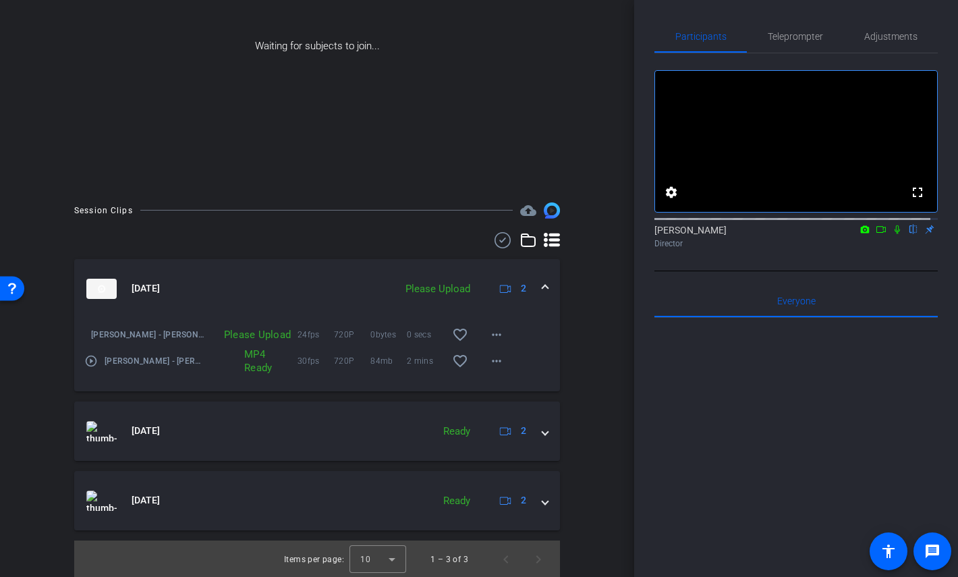
scroll to position [203, 0]
click at [489, 331] on mat-icon "more_horiz" at bounding box center [497, 333] width 16 height 16
click at [495, 360] on span "Upload" at bounding box center [511, 362] width 54 height 16
click at [489, 359] on mat-icon "more_horiz" at bounding box center [497, 360] width 16 height 16
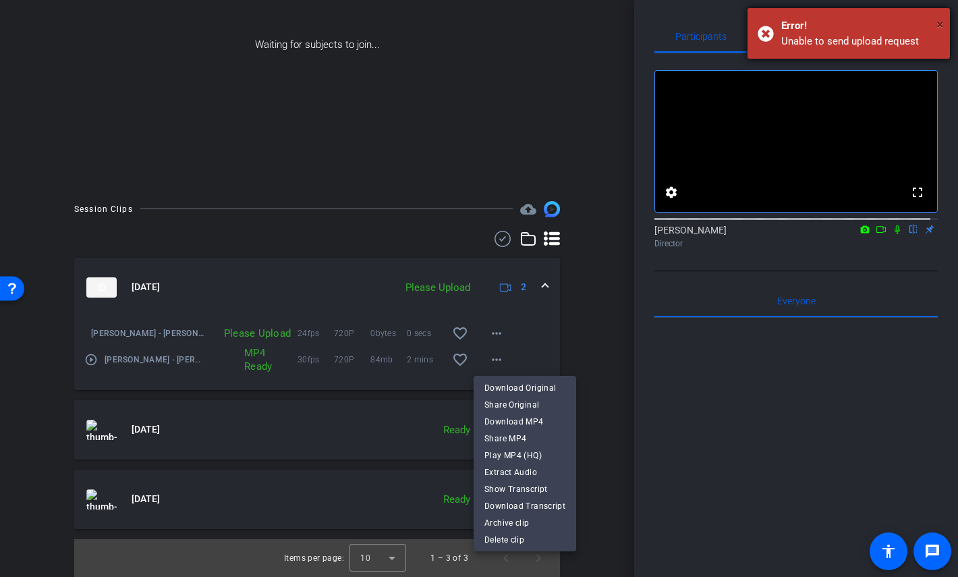
click at [943, 23] on span "×" at bounding box center [940, 24] width 7 height 16
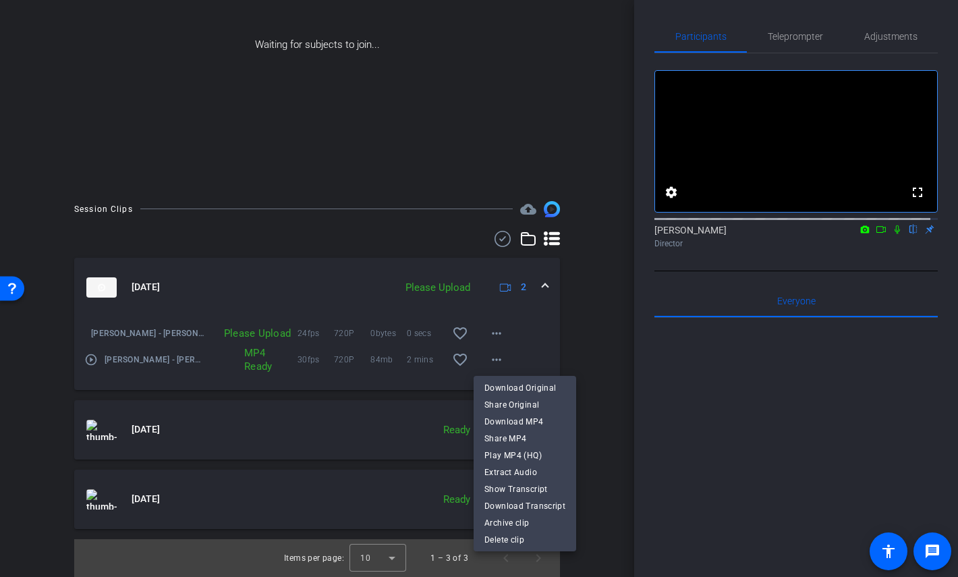
click at [287, 425] on div at bounding box center [479, 288] width 958 height 577
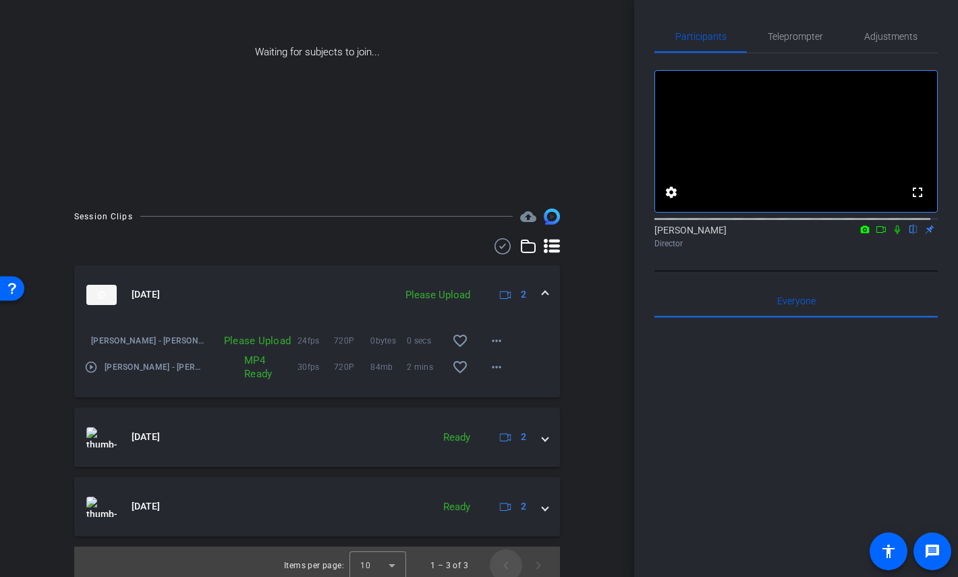
scroll to position [196, 0]
click at [498, 568] on span "Previous page" at bounding box center [506, 565] width 32 height 32
click at [540, 565] on span "Next page" at bounding box center [538, 565] width 32 height 32
click at [489, 368] on mat-icon "more_horiz" at bounding box center [497, 367] width 16 height 16
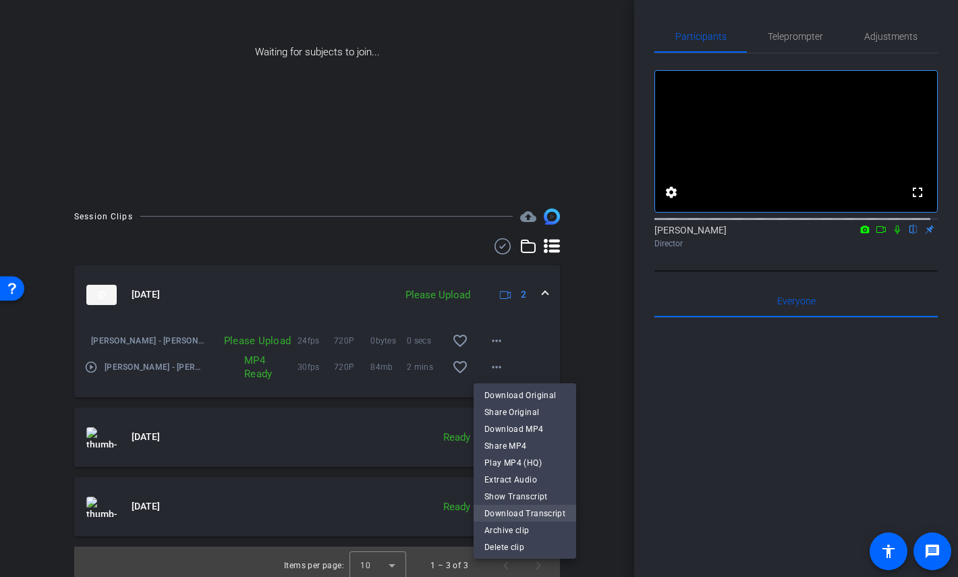
click at [535, 513] on span "Download Transcript" at bounding box center [524, 513] width 81 height 16
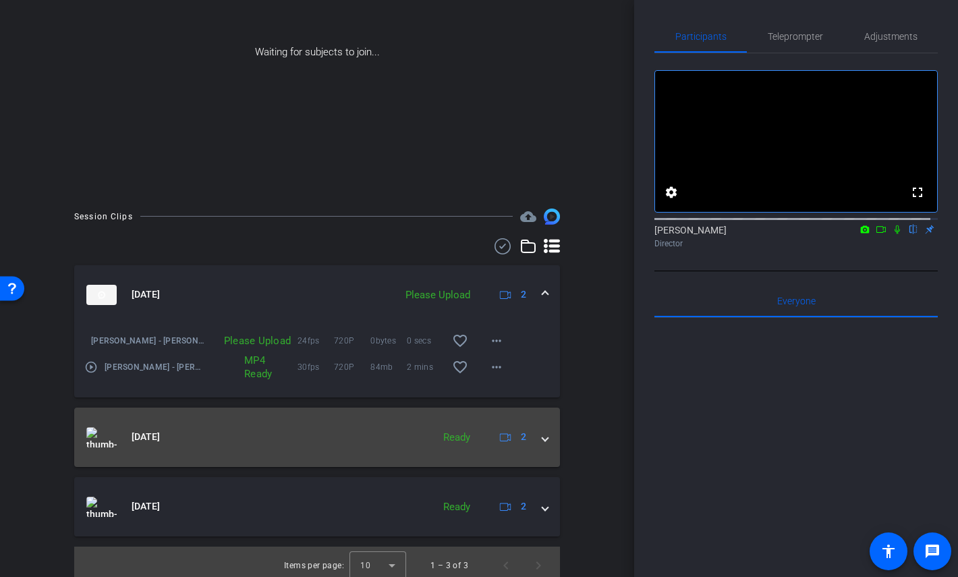
click at [542, 437] on mat-expansion-panel-header "Sep 29, 2025 Ready 2" at bounding box center [317, 437] width 486 height 59
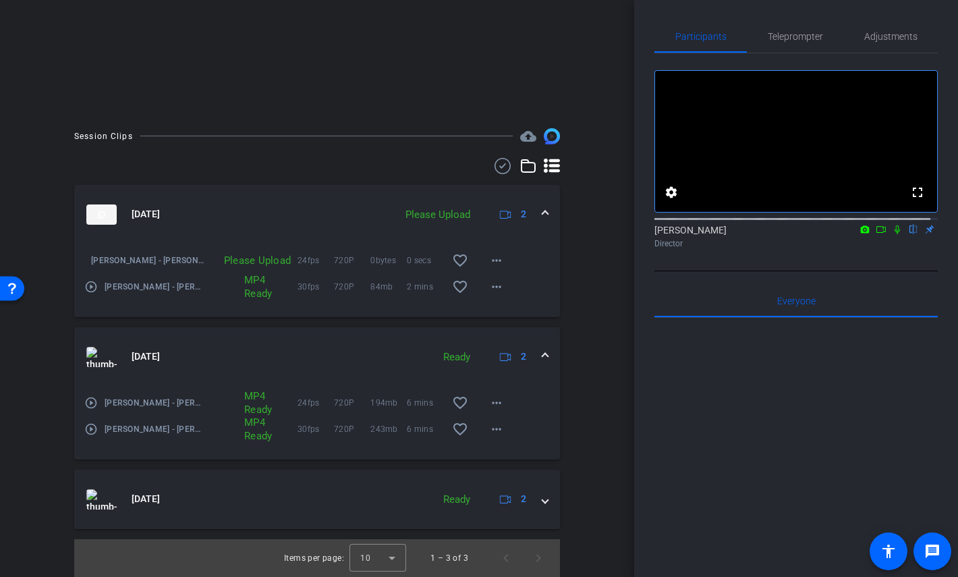
scroll to position [273, 0]
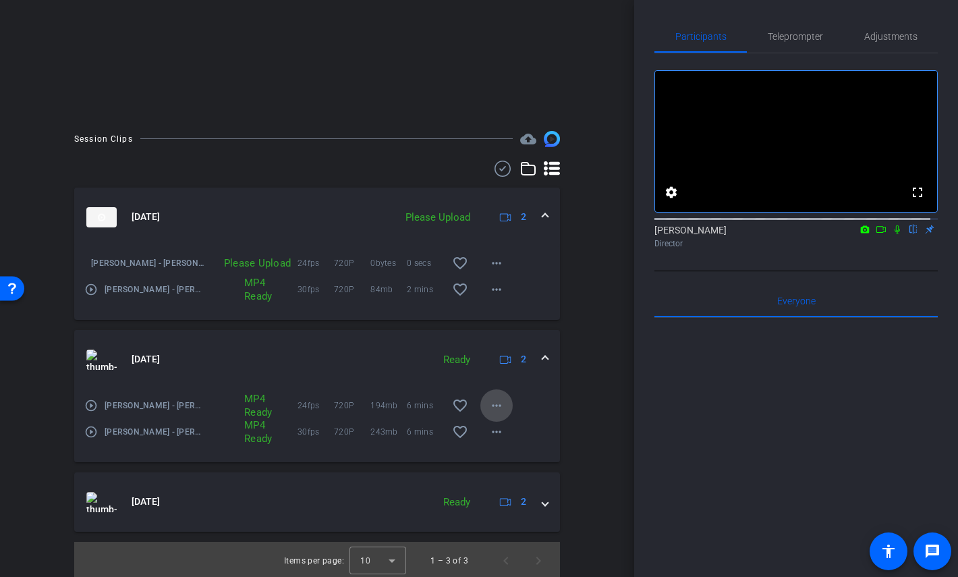
click at [493, 408] on mat-icon "more_horiz" at bounding box center [497, 405] width 16 height 16
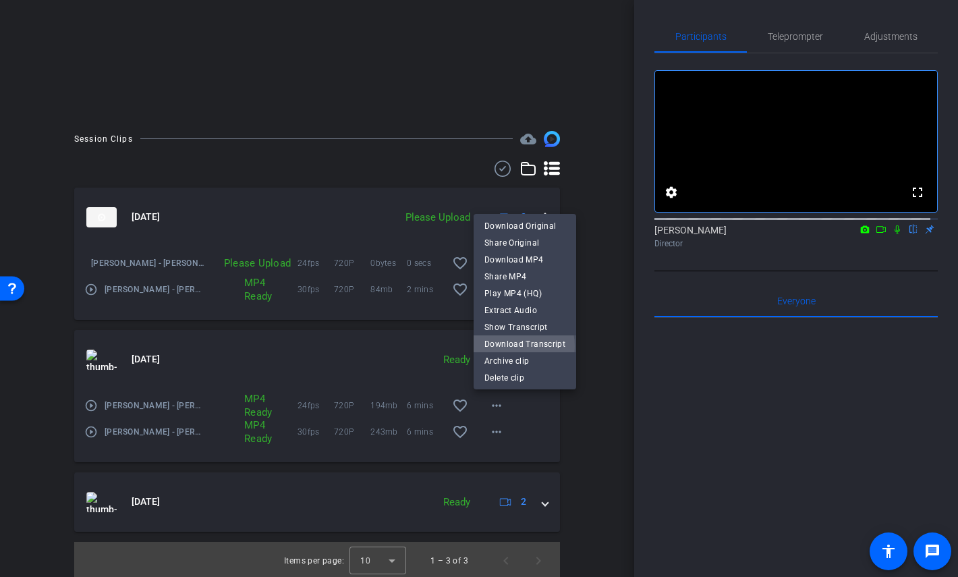
click at [511, 346] on span "Download Transcript" at bounding box center [524, 344] width 81 height 16
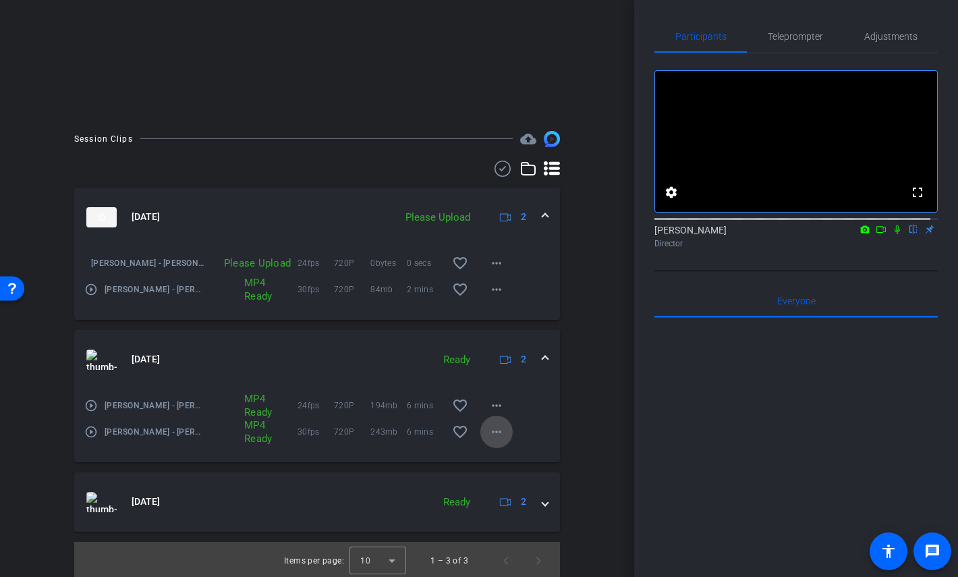
click at [489, 426] on mat-icon "more_horiz" at bounding box center [497, 432] width 16 height 16
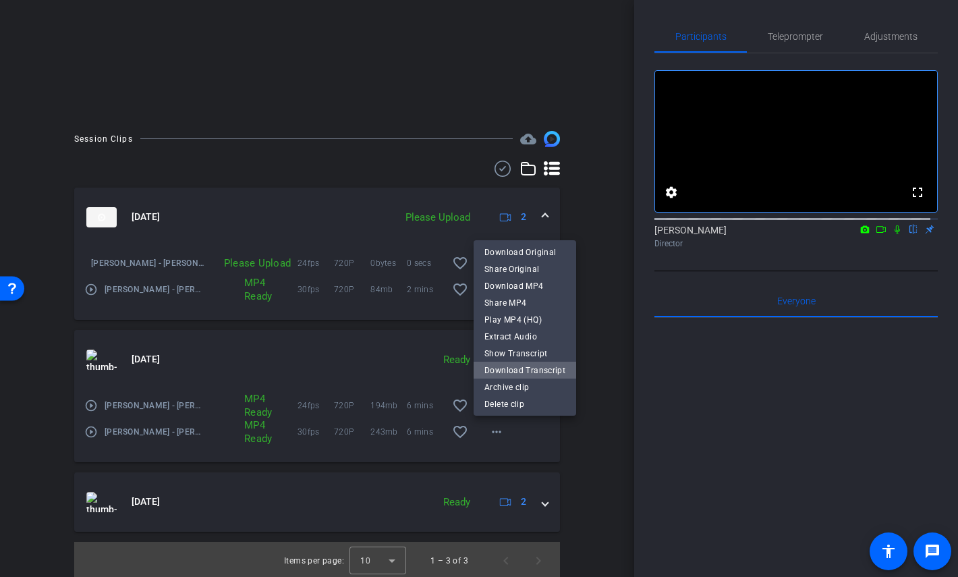
click at [526, 374] on span "Download Transcript" at bounding box center [524, 370] width 81 height 16
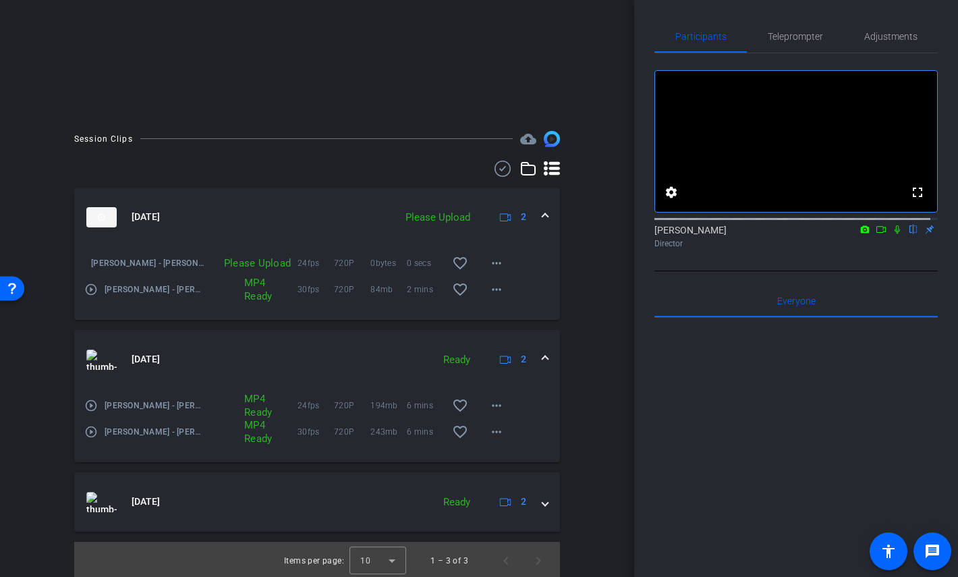
click at [261, 258] on div "Please Upload" at bounding box center [251, 262] width 92 height 13
click at [498, 261] on span at bounding box center [496, 263] width 32 height 32
click at [505, 289] on span "Upload" at bounding box center [511, 291] width 54 height 16
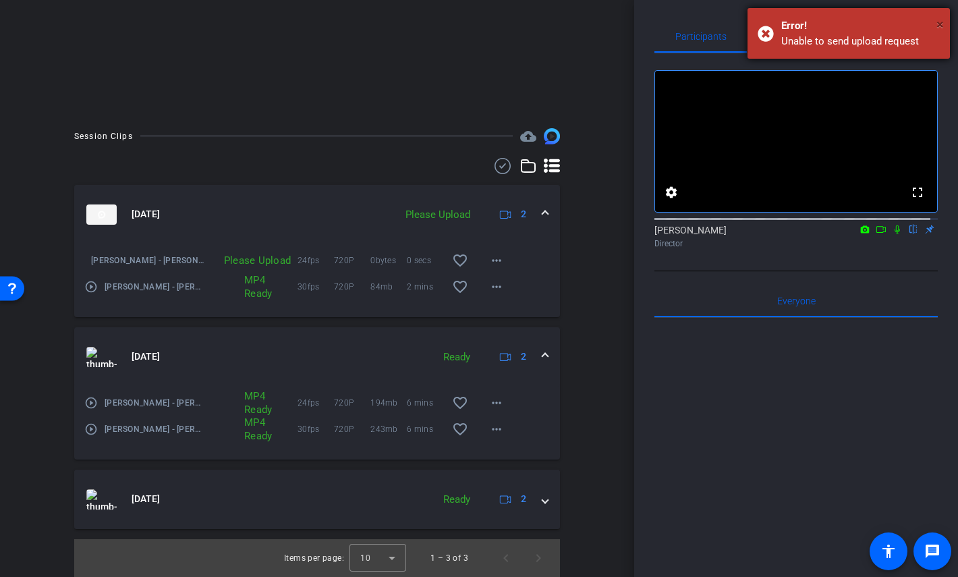
click at [937, 22] on span "×" at bounding box center [940, 24] width 7 height 16
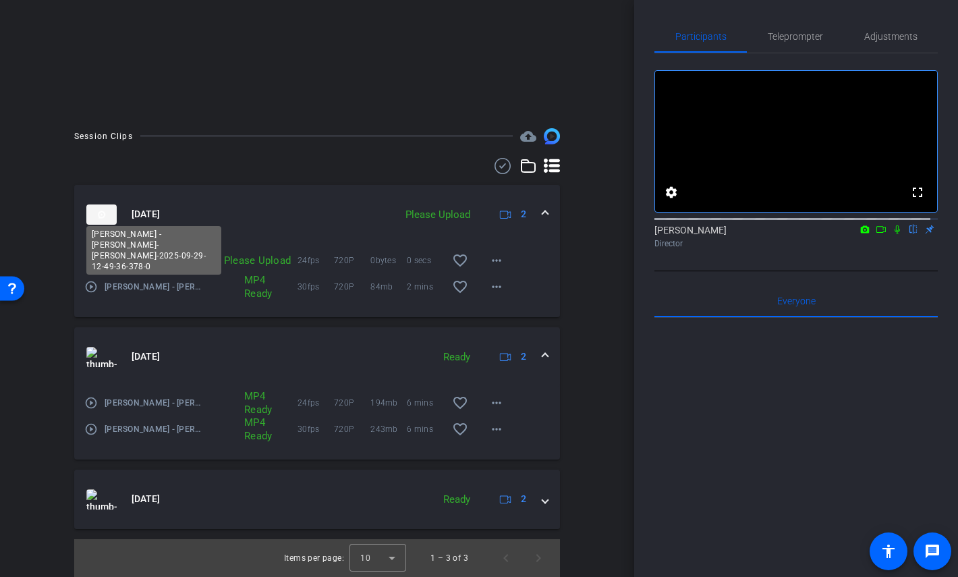
click at [173, 289] on span "[PERSON_NAME] - [PERSON_NAME]-[PERSON_NAME]-2025-09-29-12-49-36-378-0" at bounding box center [155, 286] width 101 height 13
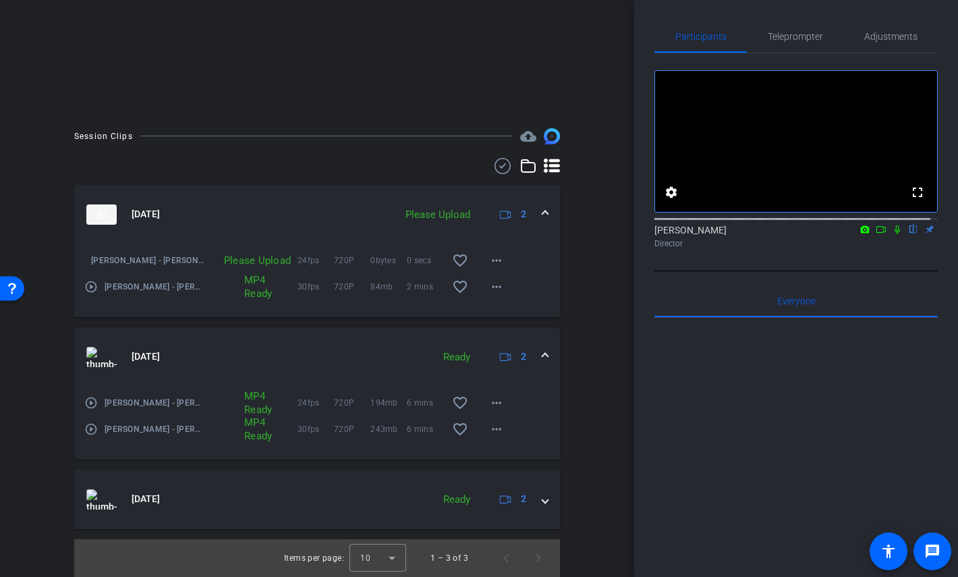
click at [90, 288] on mat-icon "play_circle_outline" at bounding box center [90, 286] width 13 height 13
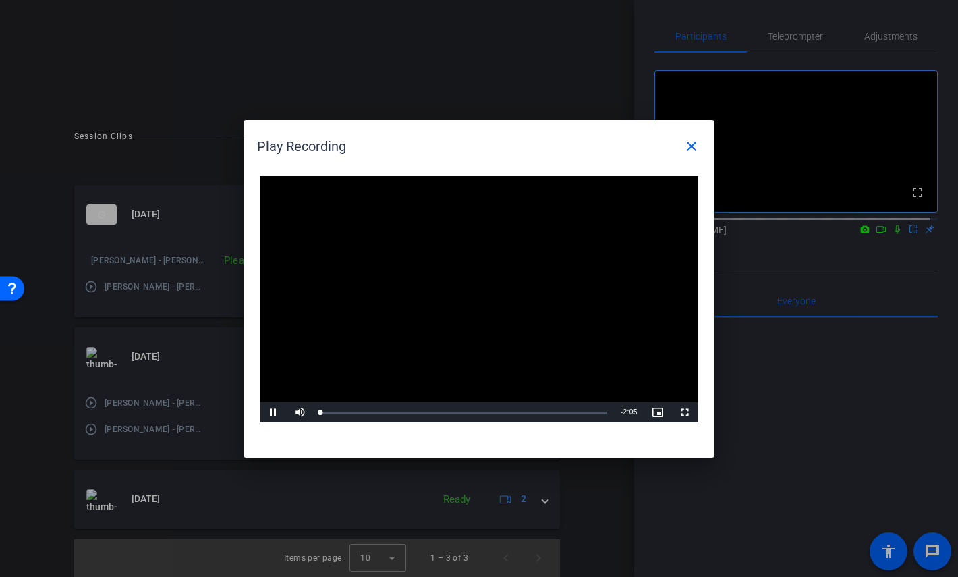
drag, startPoint x: 465, startPoint y: 284, endPoint x: 494, endPoint y: 282, distance: 29.1
click at [466, 285] on video "Video Player" at bounding box center [479, 299] width 439 height 247
click at [352, 412] on div "Loaded : 13.84% 0:13 0:00" at bounding box center [463, 412] width 287 height 3
click at [485, 406] on div "Loaded : 30.03% 1:12 0:13" at bounding box center [464, 412] width 300 height 20
click at [559, 412] on div "1:44" at bounding box center [559, 412] width 1 height 3
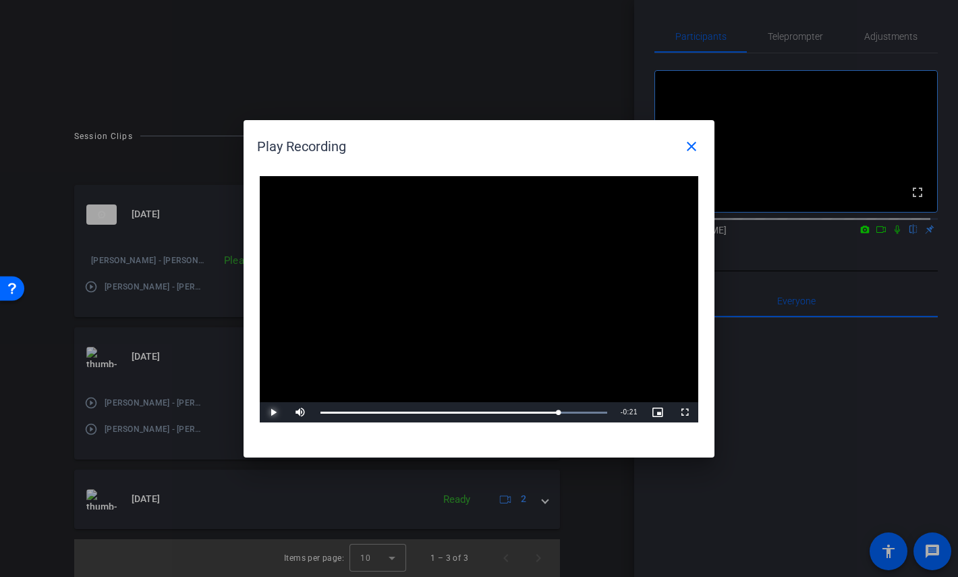
click at [267, 412] on span "Video Player" at bounding box center [273, 412] width 27 height 0
click at [268, 412] on span "Video Player" at bounding box center [273, 412] width 27 height 0
click at [701, 142] on span at bounding box center [691, 146] width 32 height 32
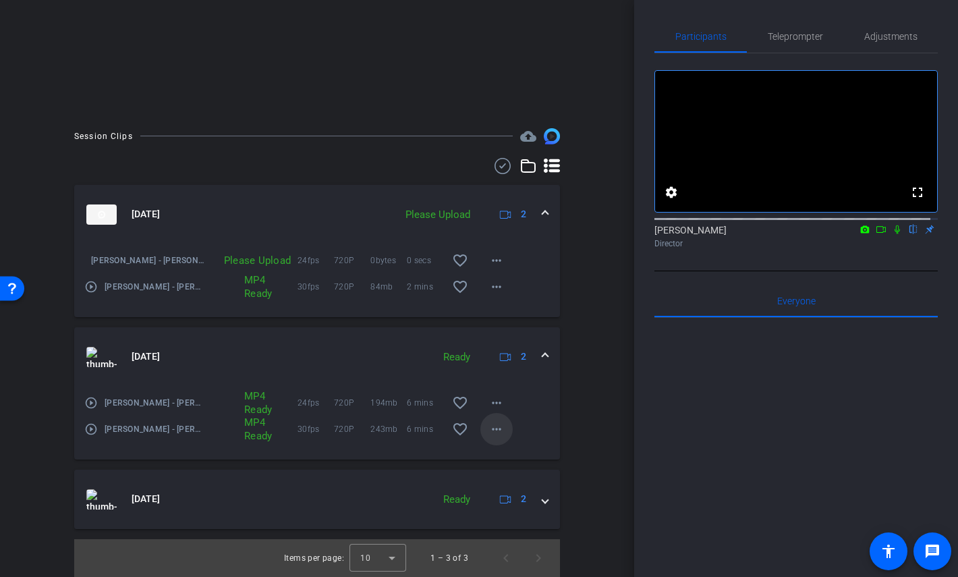
click at [489, 428] on mat-icon "more_horiz" at bounding box center [497, 429] width 16 height 16
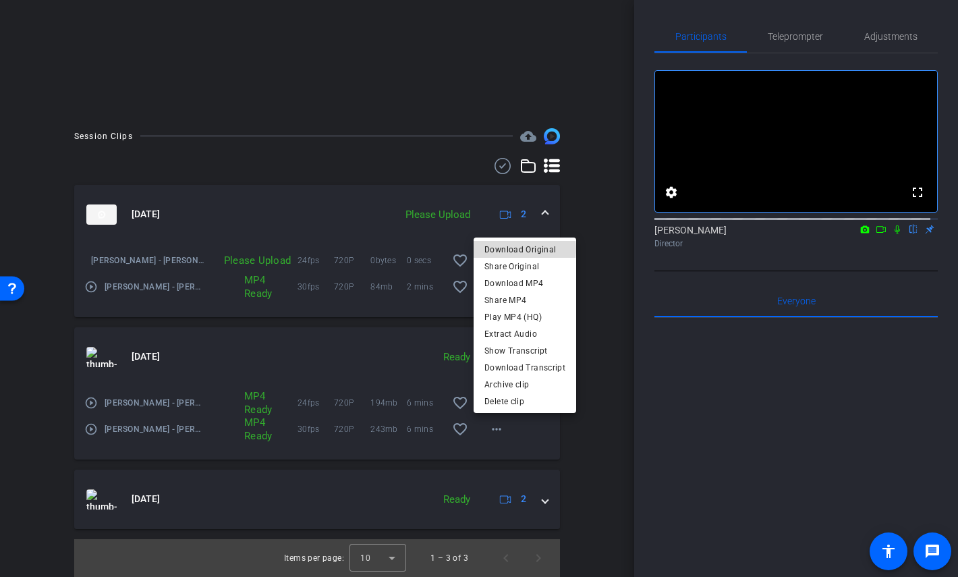
click at [524, 249] on span "Download Original" at bounding box center [524, 250] width 81 height 16
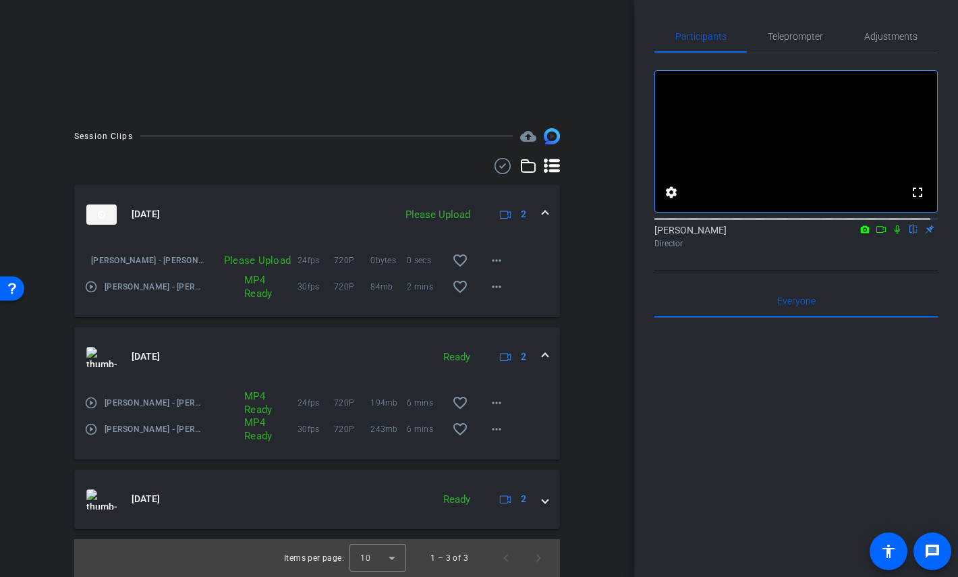
click at [482, 401] on button "more_horiz" at bounding box center [496, 403] width 32 height 32
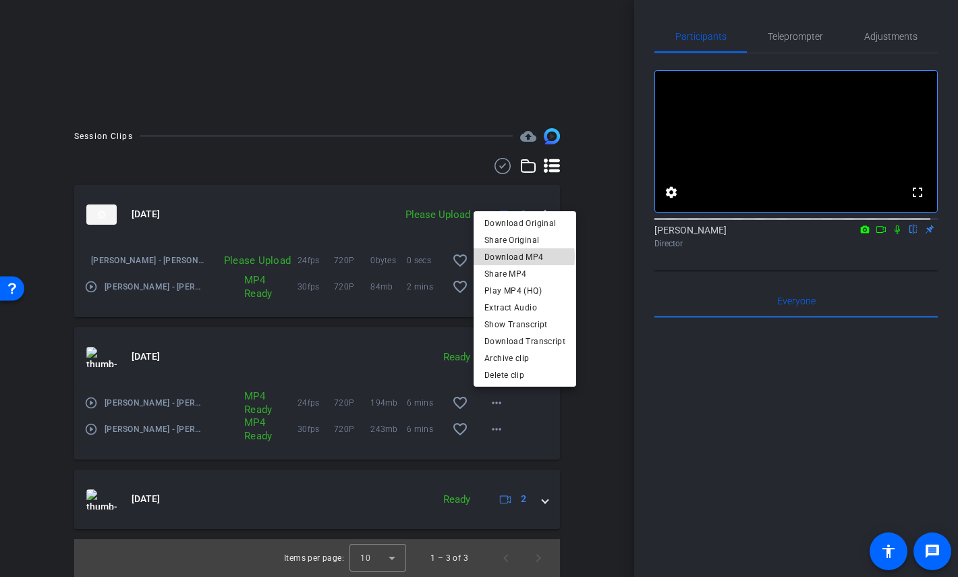
click at [524, 256] on span "Download MP4" at bounding box center [524, 257] width 81 height 16
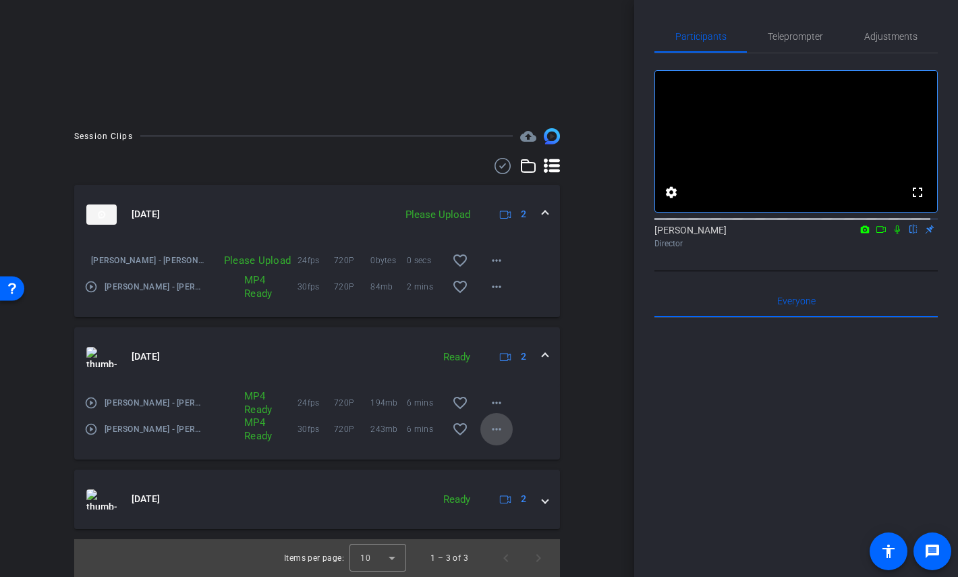
click at [489, 426] on mat-icon "more_horiz" at bounding box center [497, 429] width 16 height 16
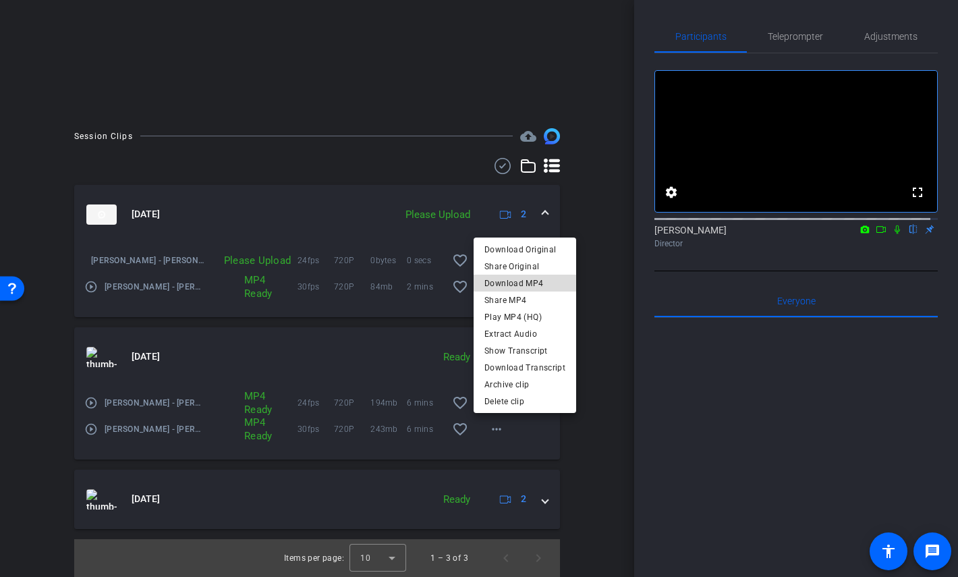
click at [532, 282] on span "Download MP4" at bounding box center [524, 283] width 81 height 16
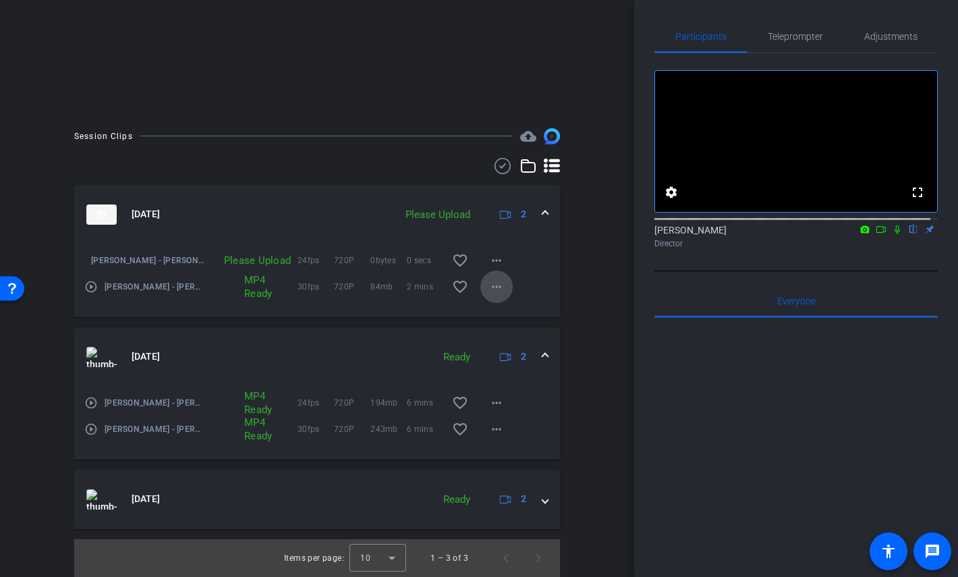
click at [493, 289] on mat-icon "more_horiz" at bounding box center [497, 287] width 16 height 16
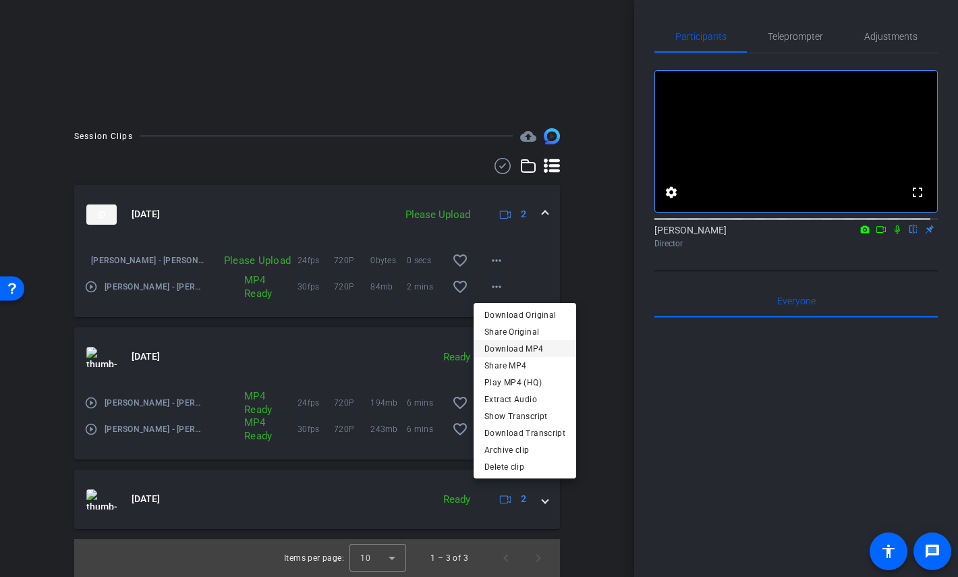
click at [512, 347] on span "Download MP4" at bounding box center [524, 349] width 81 height 16
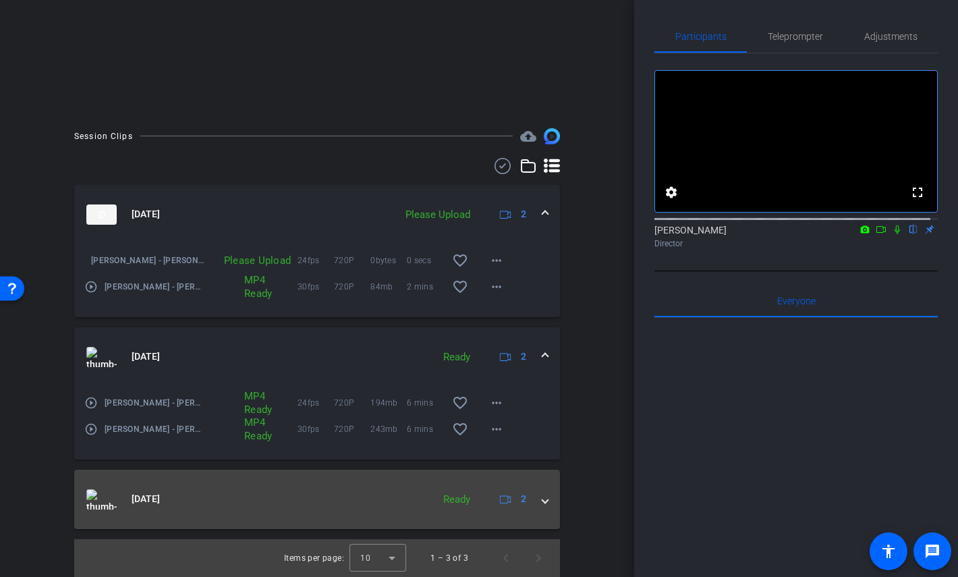
click at [397, 491] on mat-panel-title "Sep 29, 2025" at bounding box center [255, 499] width 339 height 20
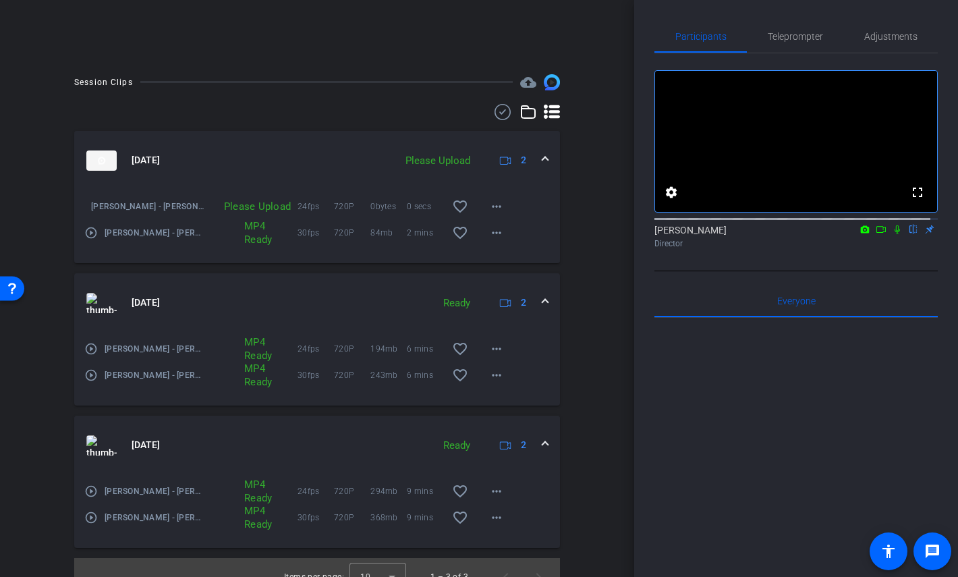
scroll to position [349, 0]
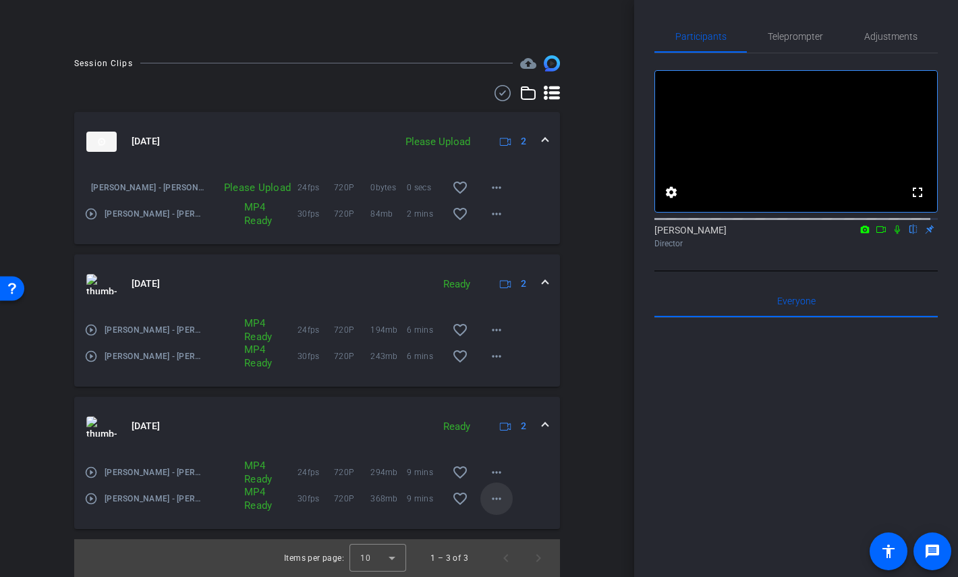
click at [489, 499] on mat-icon "more_horiz" at bounding box center [497, 499] width 16 height 16
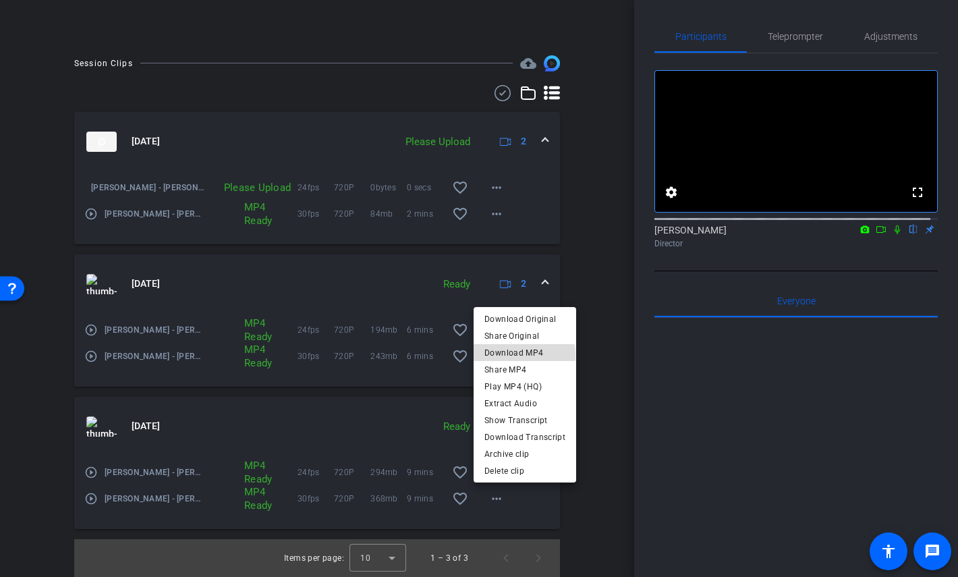
click at [501, 356] on span "Download MP4" at bounding box center [524, 353] width 81 height 16
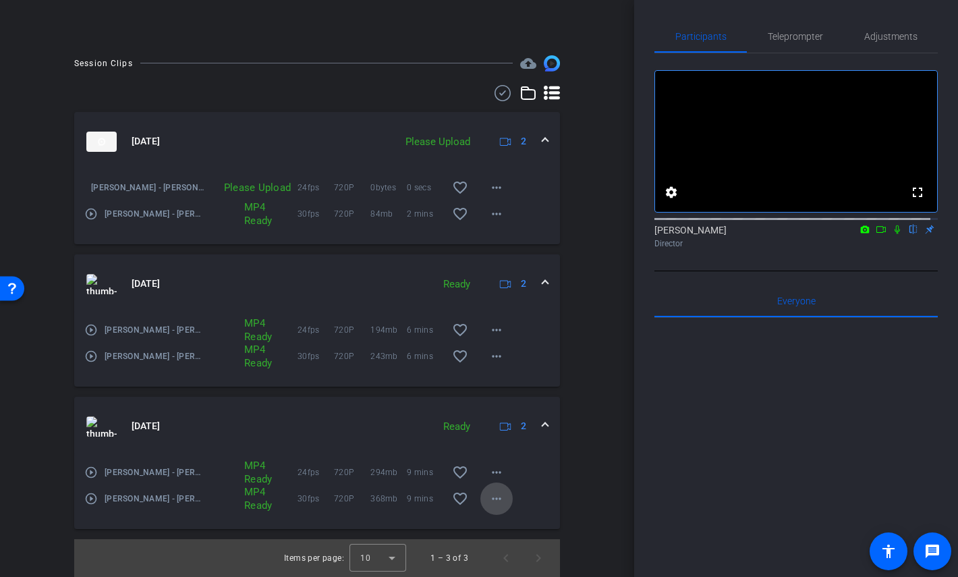
click at [489, 501] on mat-icon "more_horiz" at bounding box center [497, 499] width 16 height 16
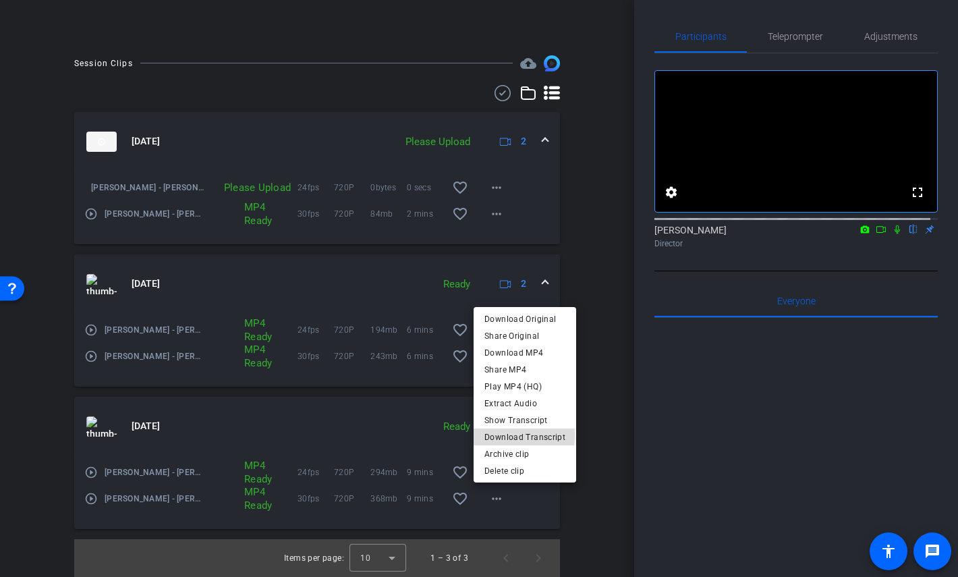
click at [507, 435] on span "Download Transcript" at bounding box center [524, 437] width 81 height 16
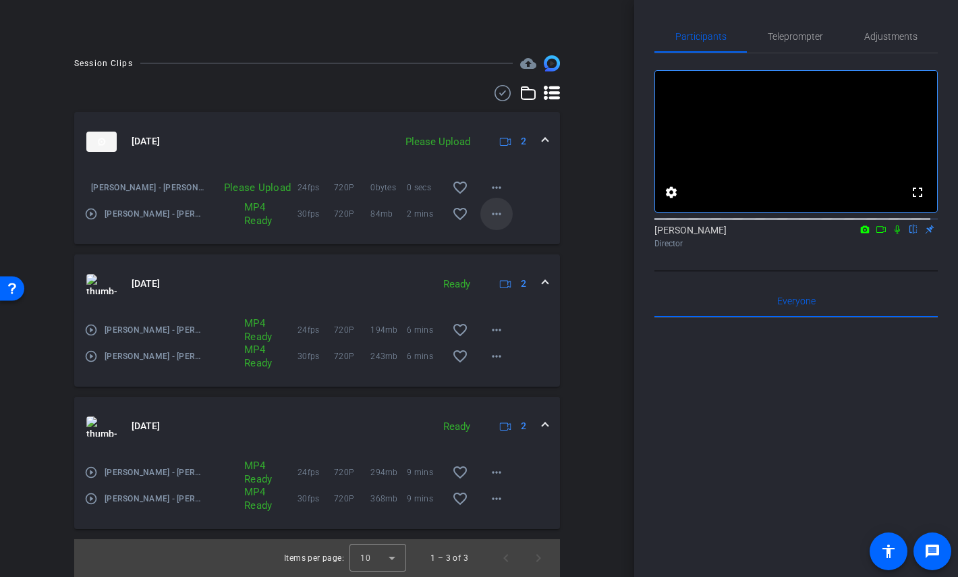
click at [496, 214] on mat-icon "more_horiz" at bounding box center [497, 214] width 16 height 16
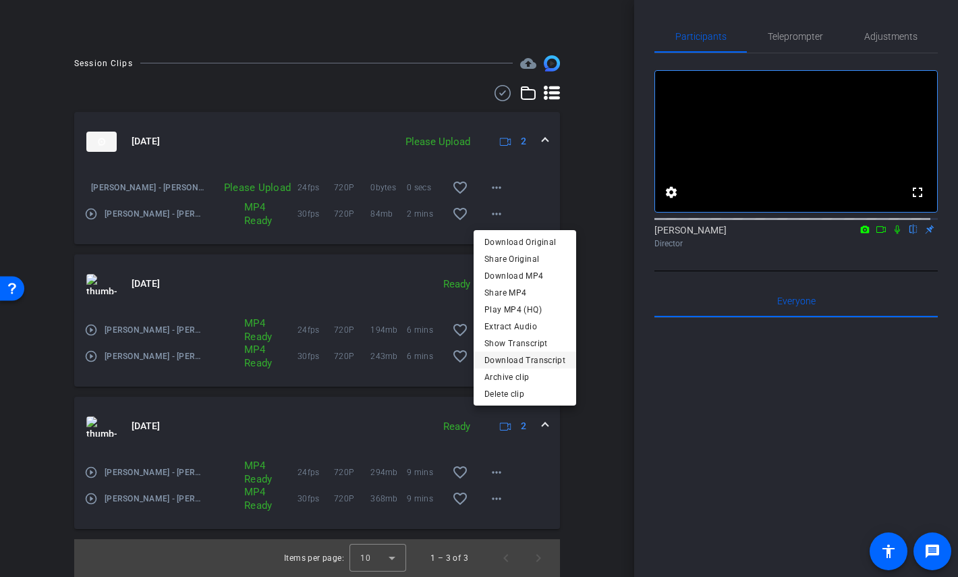
click at [526, 358] on span "Download Transcript" at bounding box center [524, 360] width 81 height 16
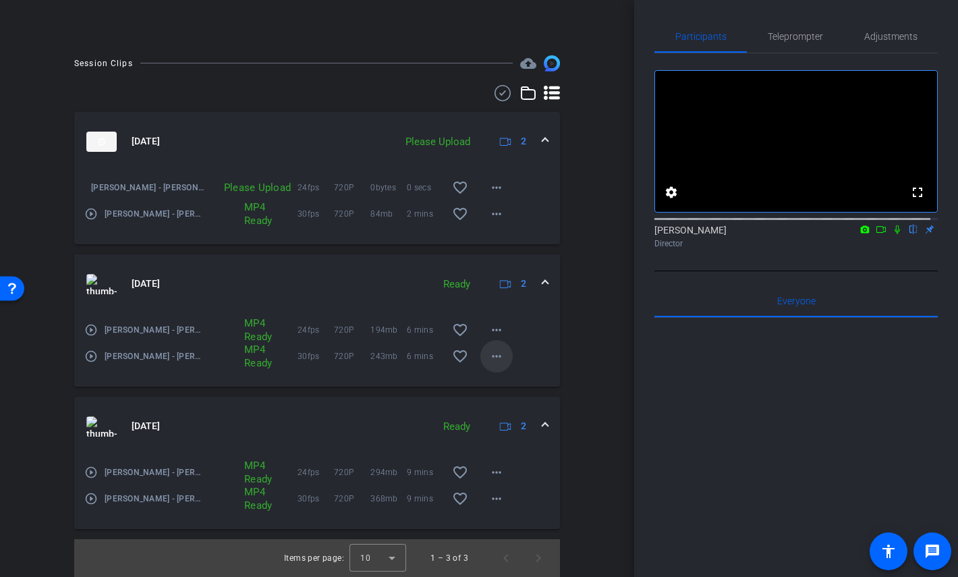
click at [495, 363] on mat-icon "more_horiz" at bounding box center [497, 356] width 16 height 16
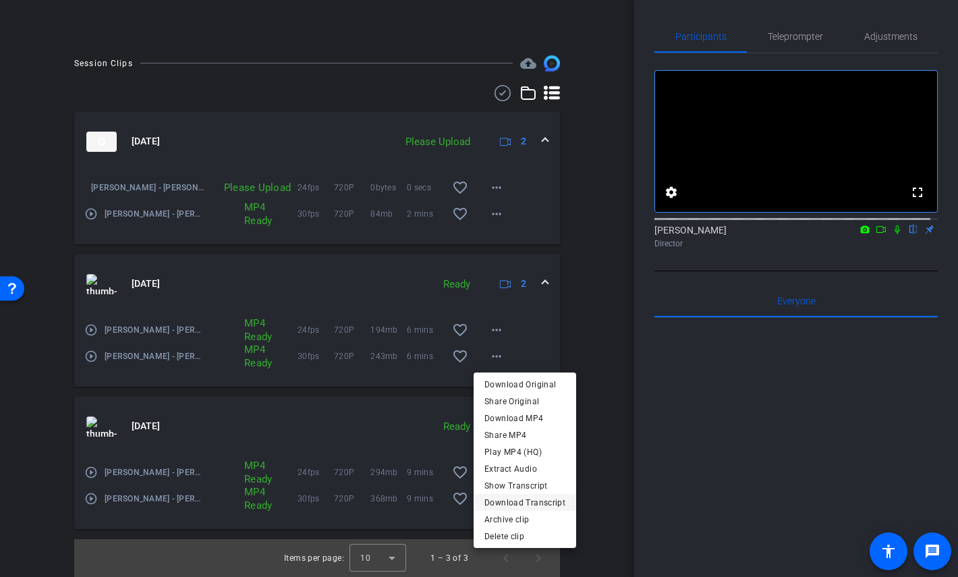
click at [537, 496] on span "Download Transcript" at bounding box center [524, 503] width 81 height 16
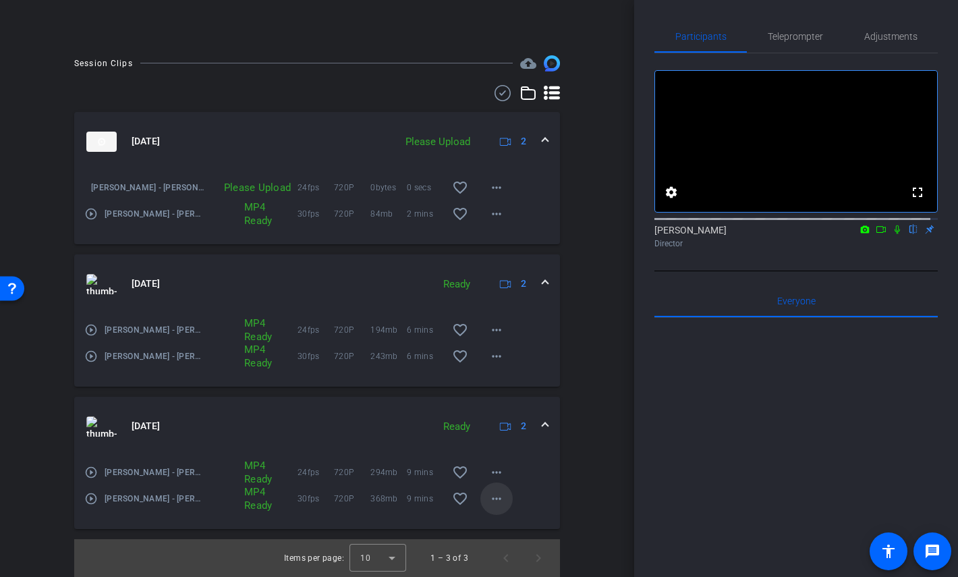
click at [489, 501] on mat-icon "more_horiz" at bounding box center [497, 499] width 16 height 16
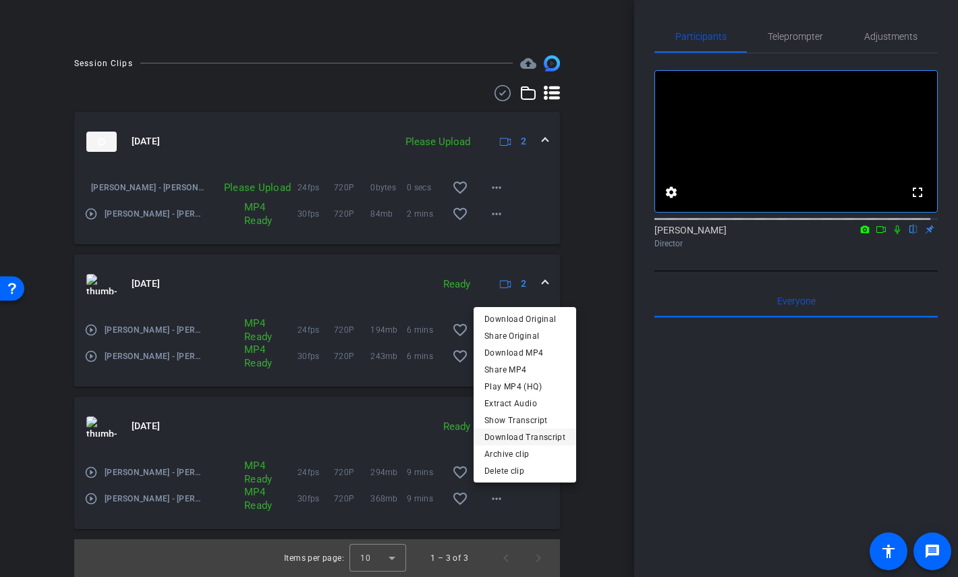
click at [520, 432] on span "Download Transcript" at bounding box center [524, 437] width 81 height 16
